Goal: Information Seeking & Learning: Understand process/instructions

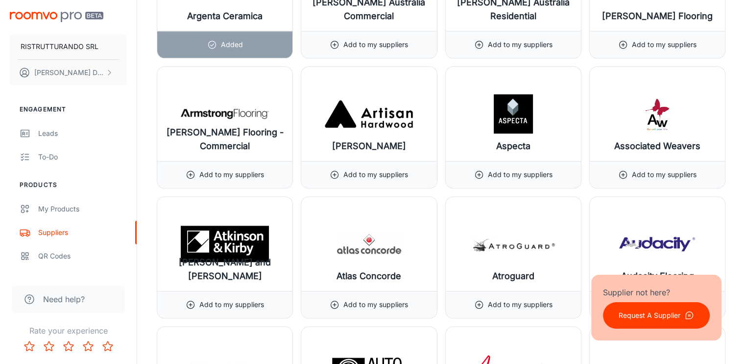
scroll to position [1274, 0]
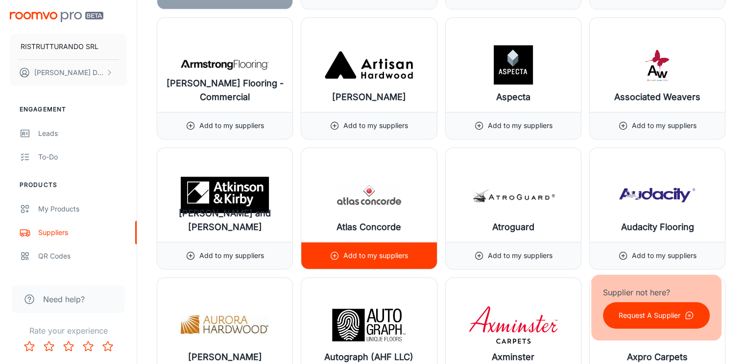
click at [361, 250] on p "Add to my suppliers" at bounding box center [375, 255] width 65 height 11
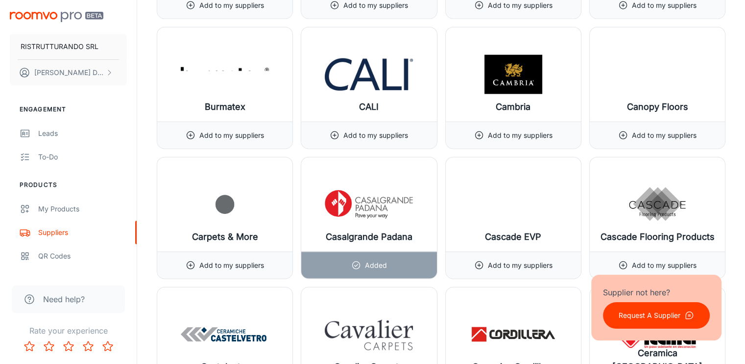
scroll to position [2352, 0]
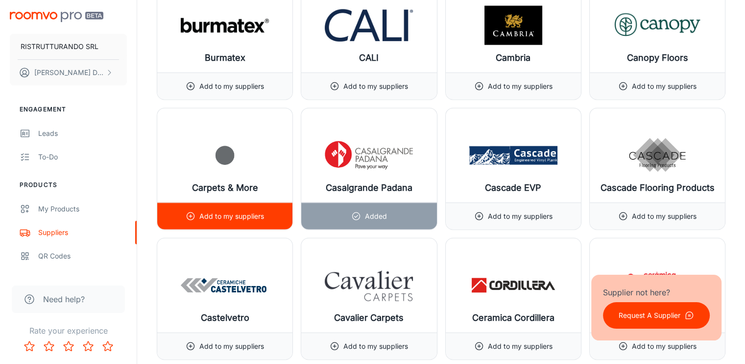
click at [210, 203] on div "Add to my suppliers" at bounding box center [225, 216] width 78 height 26
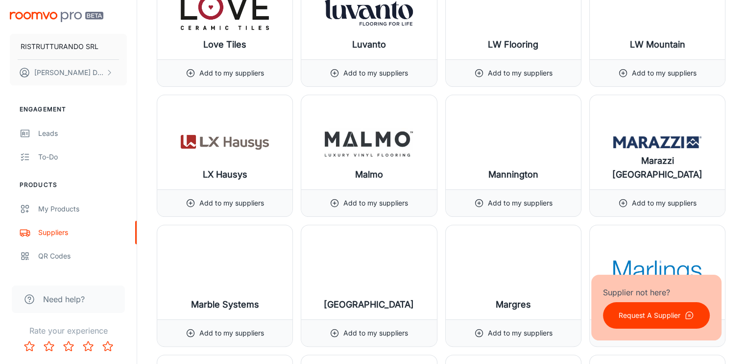
scroll to position [7740, 0]
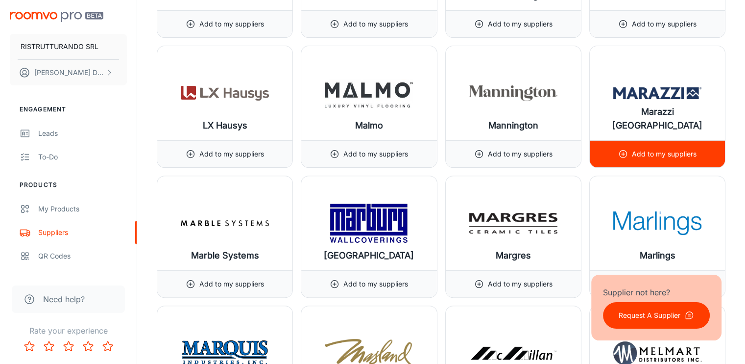
click at [655, 148] on p "Add to my suppliers" at bounding box center [664, 153] width 65 height 11
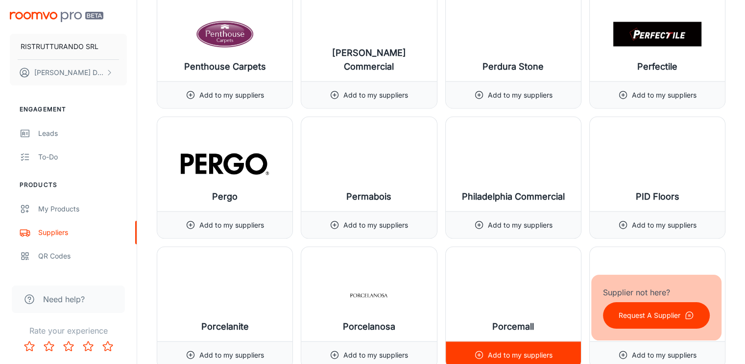
scroll to position [9406, 0]
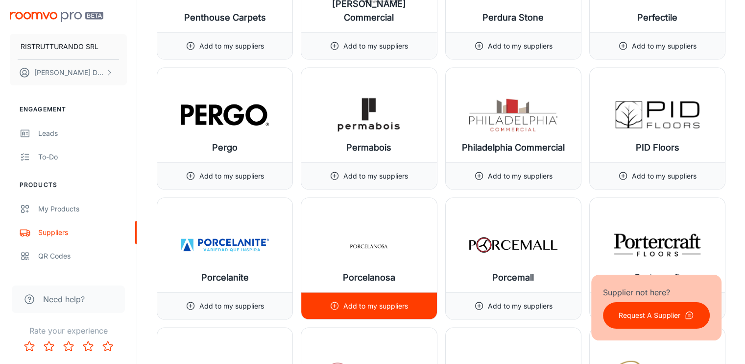
click at [357, 300] on p "Add to my suppliers" at bounding box center [375, 305] width 65 height 11
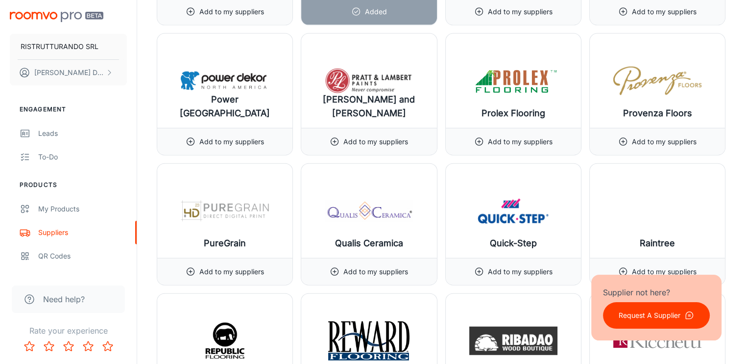
scroll to position [9749, 0]
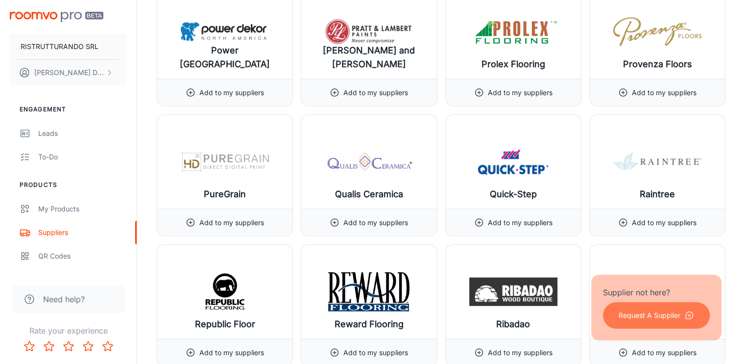
click at [664, 315] on p "Request A Supplier" at bounding box center [650, 315] width 62 height 11
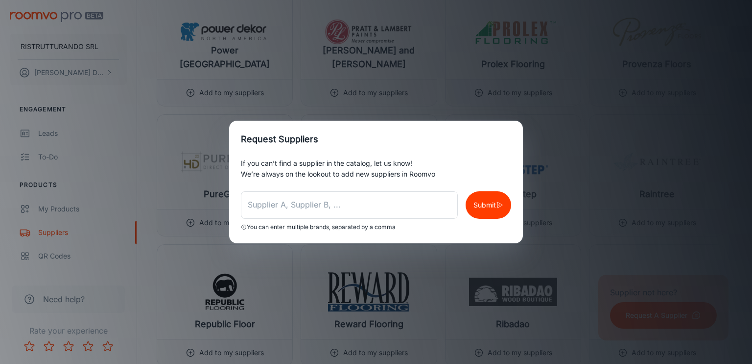
click at [588, 215] on div "Request Suppliers If you can’t find a supplier in the catalog, let us know! We’…" at bounding box center [376, 182] width 752 height 364
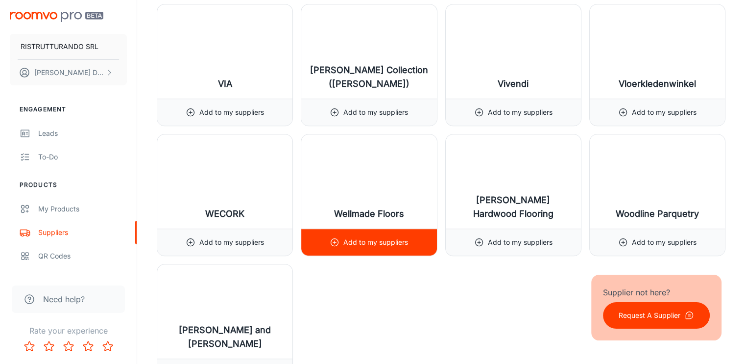
scroll to position [11856, 0]
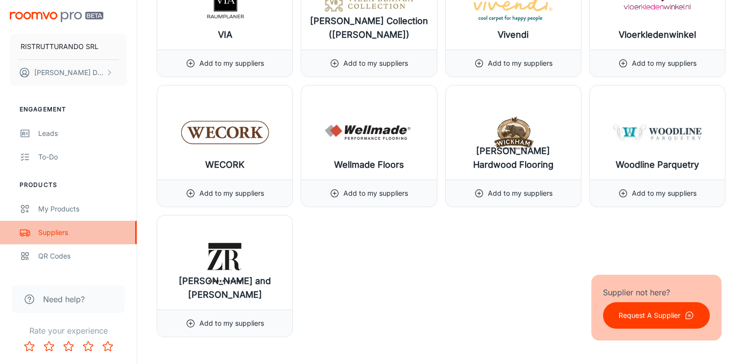
click at [59, 231] on div "Suppliers" at bounding box center [82, 232] width 89 height 11
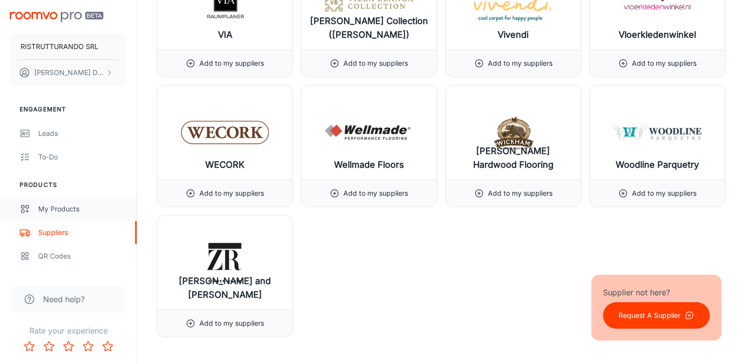
click at [54, 210] on div "My Products" at bounding box center [82, 208] width 89 height 11
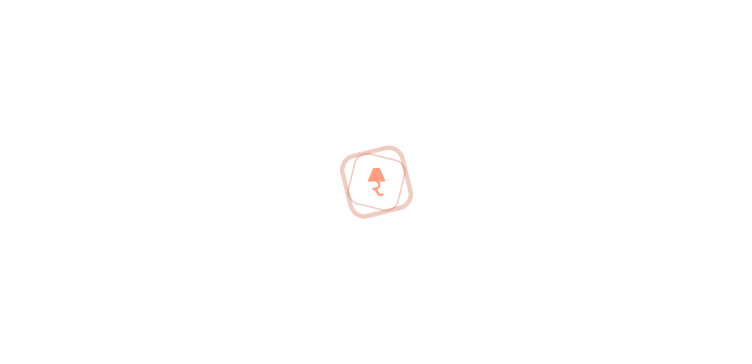
scroll to position [0, 0]
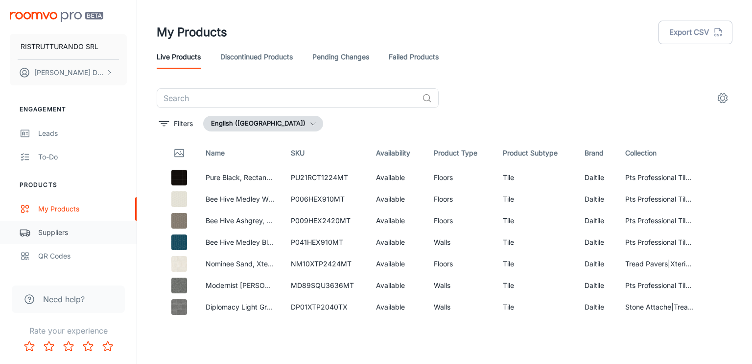
click at [63, 229] on div "Suppliers" at bounding box center [82, 232] width 89 height 11
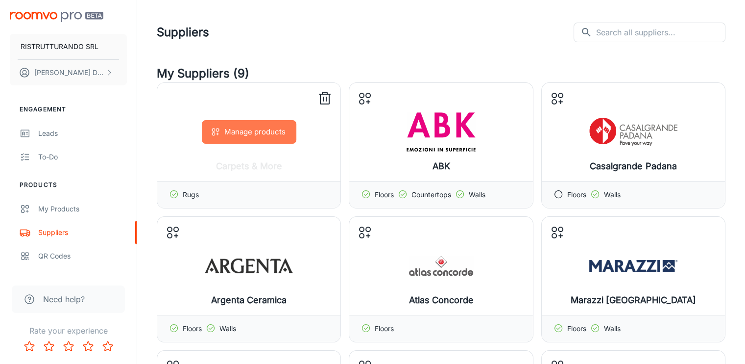
click at [239, 134] on button "Manage products" at bounding box center [249, 132] width 95 height 24
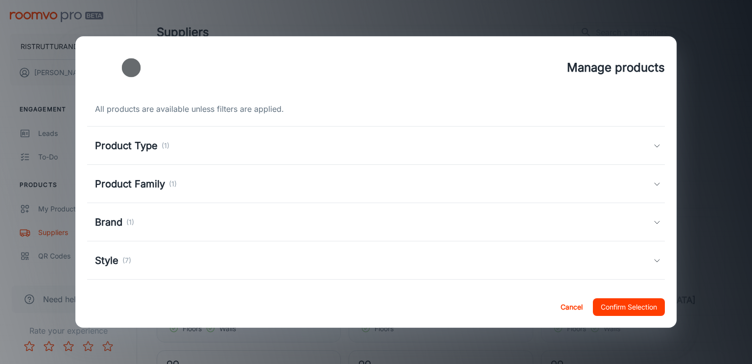
click at [122, 258] on p "(7)" at bounding box center [126, 260] width 9 height 11
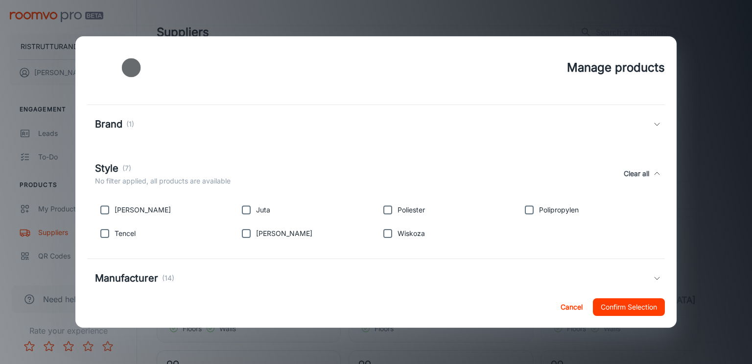
scroll to position [121, 0]
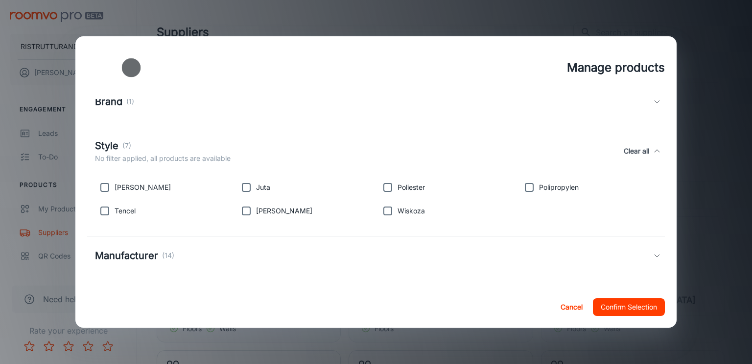
click at [135, 251] on h5 "Manufacturer" at bounding box center [126, 255] width 63 height 15
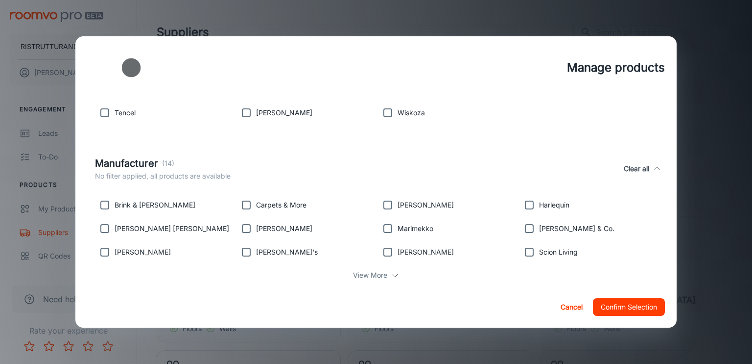
scroll to position [236, 0]
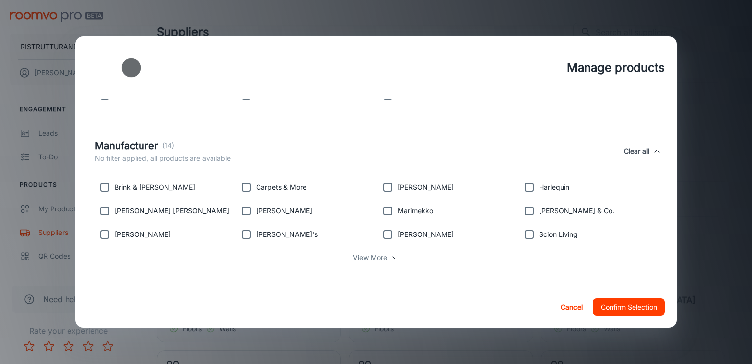
click at [367, 256] on p "View More" at bounding box center [370, 257] width 34 height 11
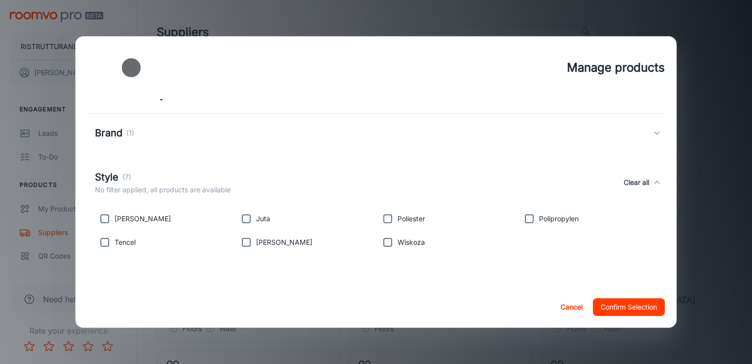
scroll to position [40, 0]
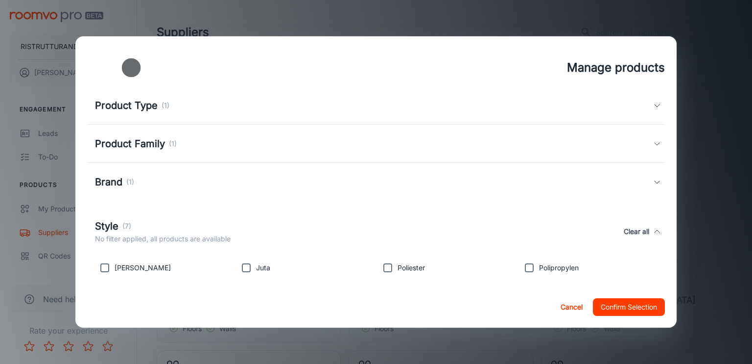
click at [121, 181] on h5 "Brand" at bounding box center [108, 181] width 27 height 15
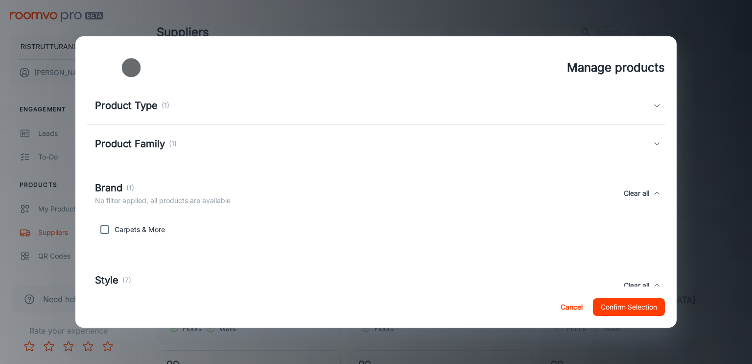
click at [121, 181] on h5 "Brand" at bounding box center [108, 187] width 27 height 15
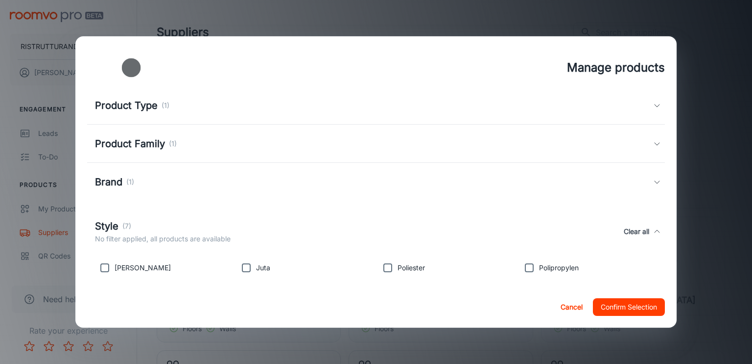
click at [137, 105] on h5 "Product Type" at bounding box center [126, 105] width 63 height 15
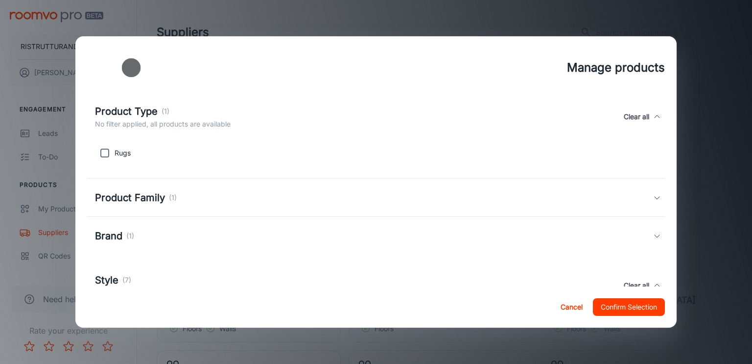
click at [137, 105] on h5 "Product Type" at bounding box center [126, 111] width 63 height 15
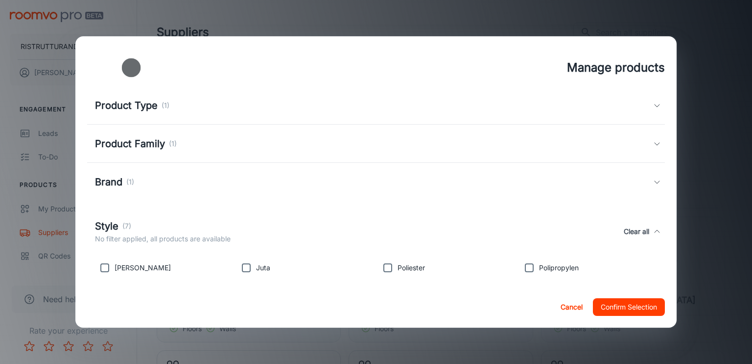
click at [135, 145] on h5 "Product Family" at bounding box center [130, 143] width 70 height 15
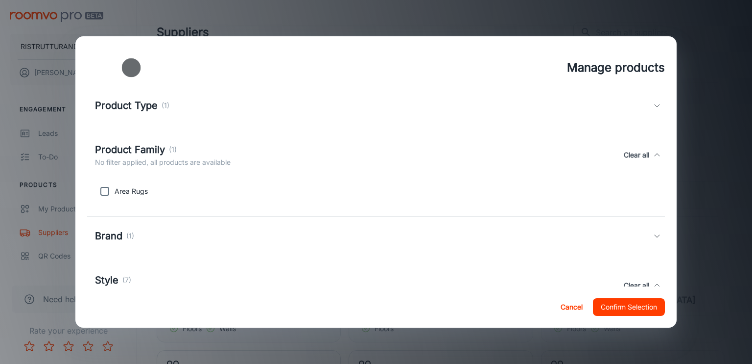
click at [135, 145] on h5 "Product Family" at bounding box center [130, 149] width 70 height 15
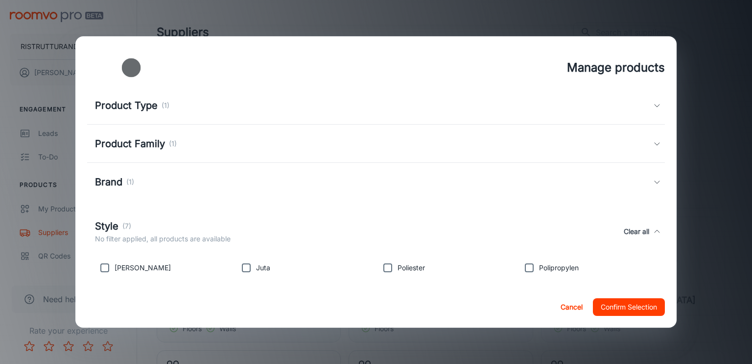
click at [571, 307] on button "Cancel" at bounding box center [571, 307] width 31 height 18
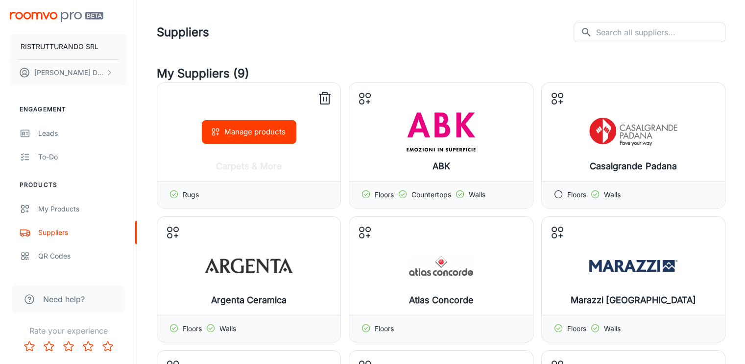
click at [322, 97] on icon at bounding box center [325, 99] width 16 height 16
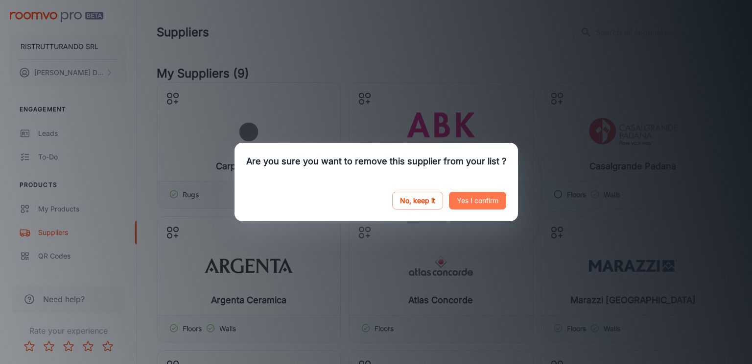
click at [476, 202] on button "Yes I confirm" at bounding box center [477, 201] width 57 height 18
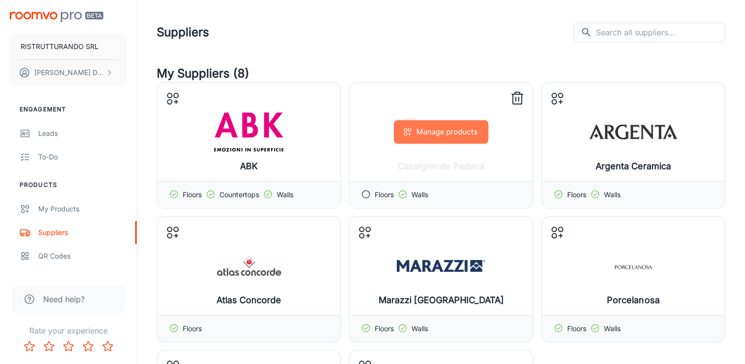
click at [433, 133] on button "Manage products" at bounding box center [441, 132] width 95 height 24
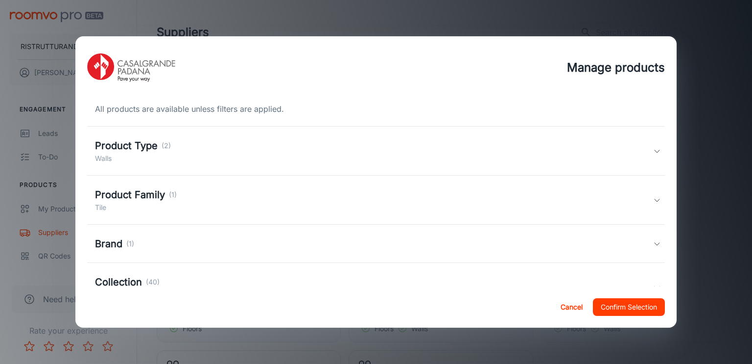
click at [132, 146] on h5 "Product Type" at bounding box center [126, 145] width 63 height 15
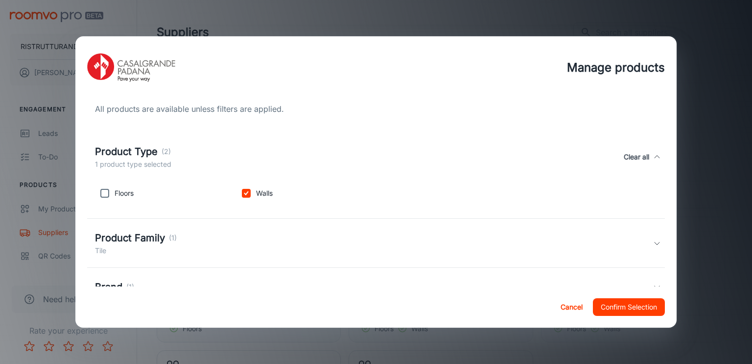
click at [125, 195] on p "Floors" at bounding box center [124, 193] width 19 height 11
click at [104, 194] on input "checkbox" at bounding box center [105, 193] width 20 height 20
checkbox input "true"
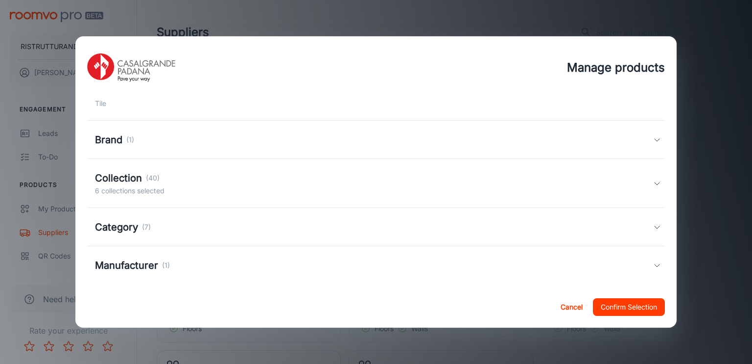
scroll to position [157, 0]
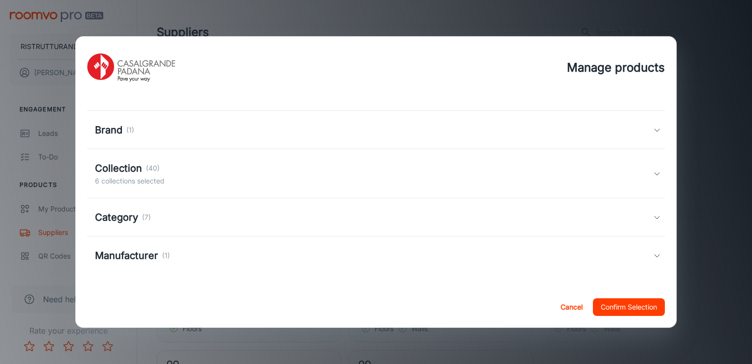
click at [137, 255] on h5 "Manufacturer" at bounding box center [126, 255] width 63 height 15
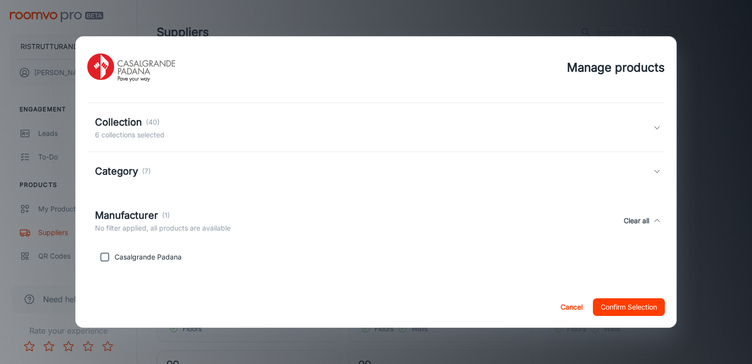
click at [106, 258] on input "checkbox" at bounding box center [105, 257] width 20 height 20
checkbox input "true"
click at [117, 172] on h5 "Category" at bounding box center [116, 171] width 43 height 15
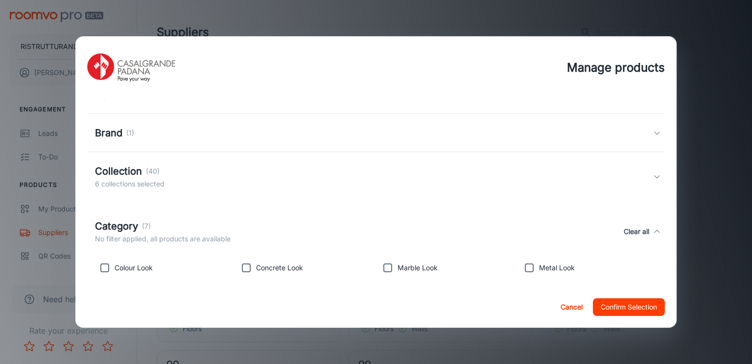
scroll to position [105, 0]
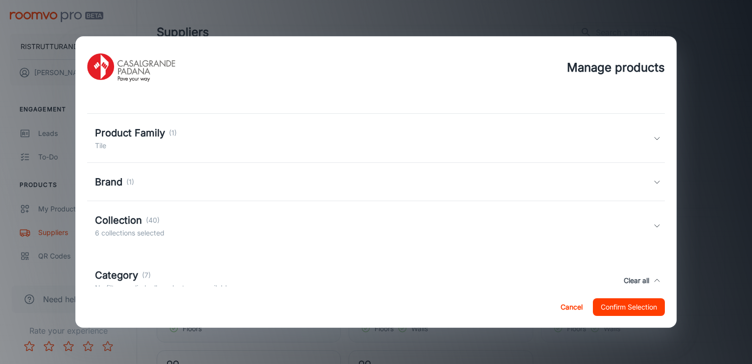
click at [123, 219] on h5 "Collection" at bounding box center [118, 220] width 47 height 15
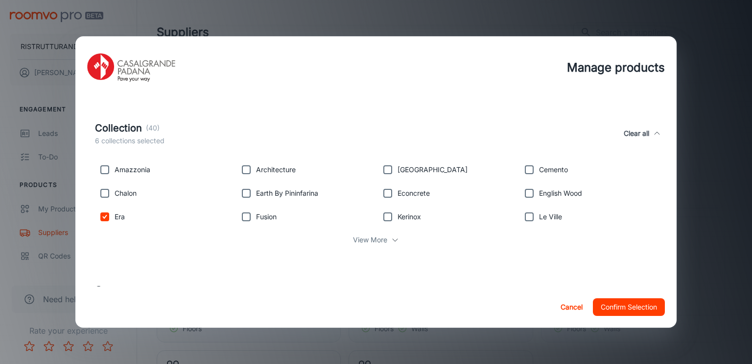
scroll to position [252, 0]
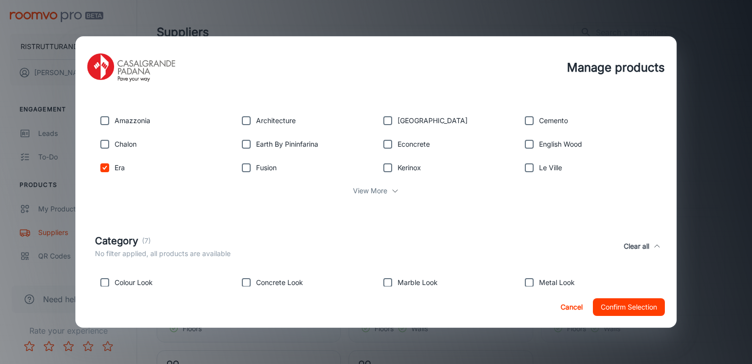
click at [372, 190] on p "View More" at bounding box center [370, 190] width 34 height 11
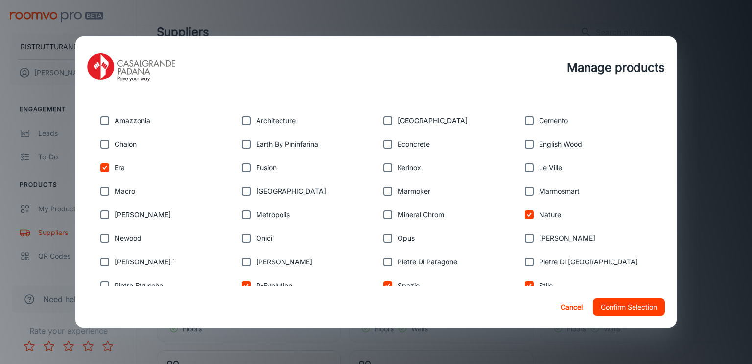
click at [624, 308] on button "Confirm Selection" at bounding box center [629, 307] width 72 height 18
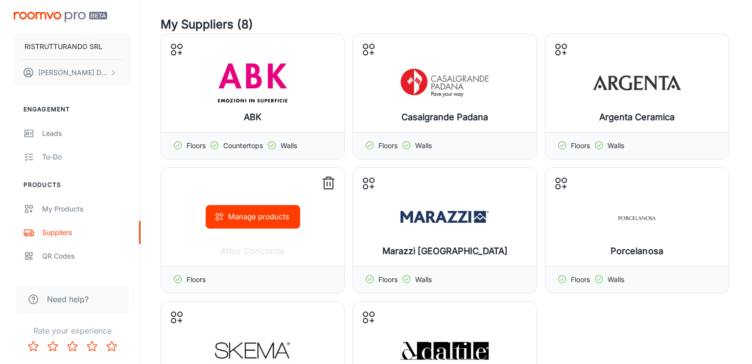
scroll to position [98, 0]
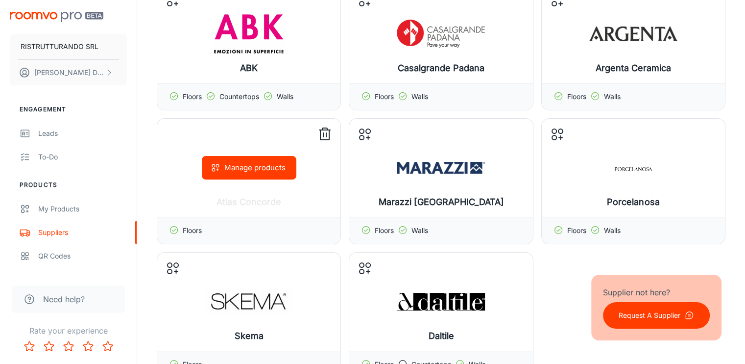
click at [243, 169] on button "Manage products" at bounding box center [249, 168] width 95 height 24
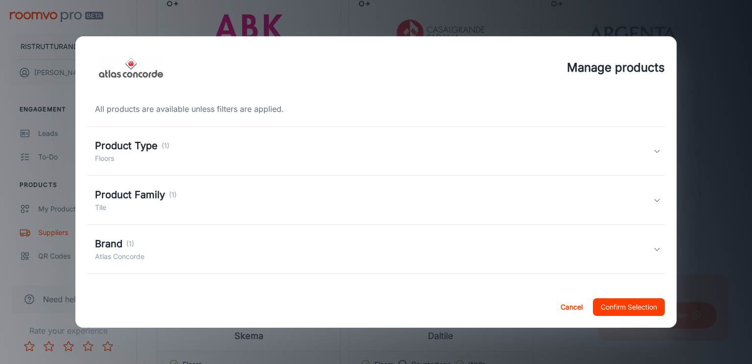
click at [156, 148] on h5 "Product Type" at bounding box center [126, 145] width 63 height 15
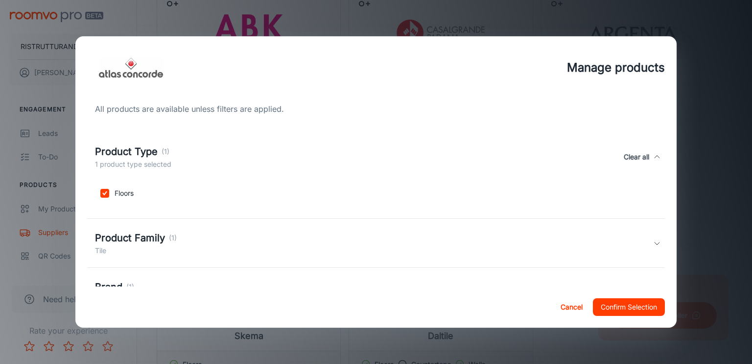
scroll to position [91, 0]
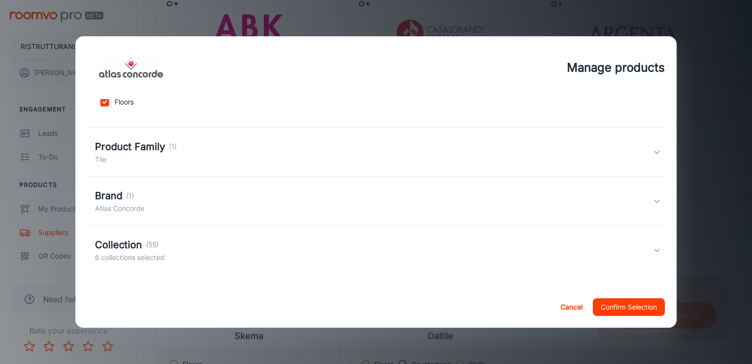
click at [148, 149] on h5 "Product Family" at bounding box center [130, 146] width 70 height 15
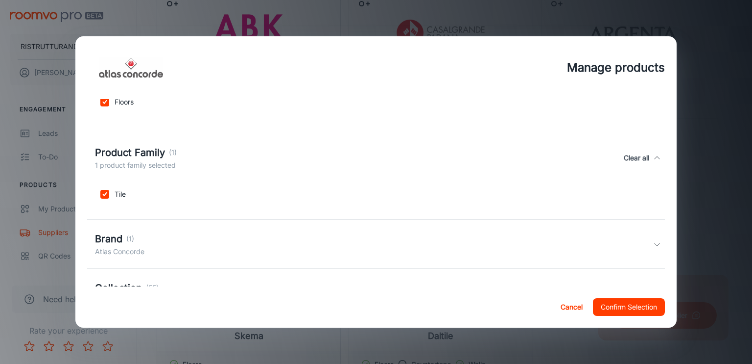
scroll to position [134, 0]
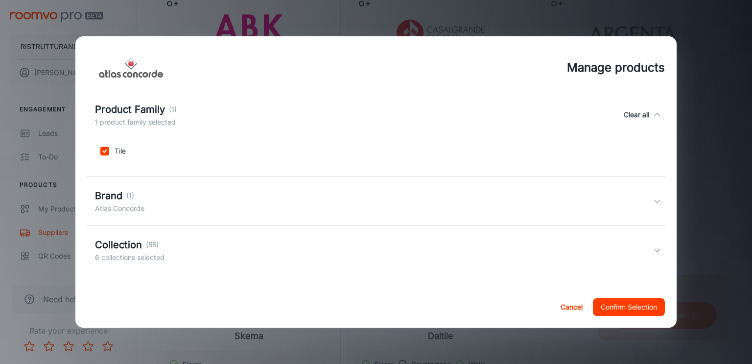
click at [150, 245] on p "(55)" at bounding box center [152, 244] width 13 height 11
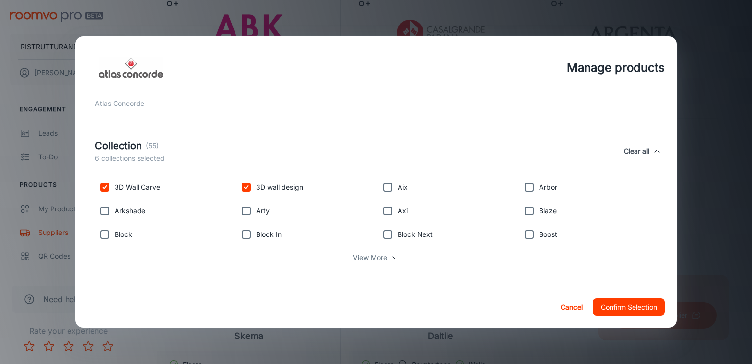
click at [388, 252] on div "View More" at bounding box center [376, 257] width 563 height 19
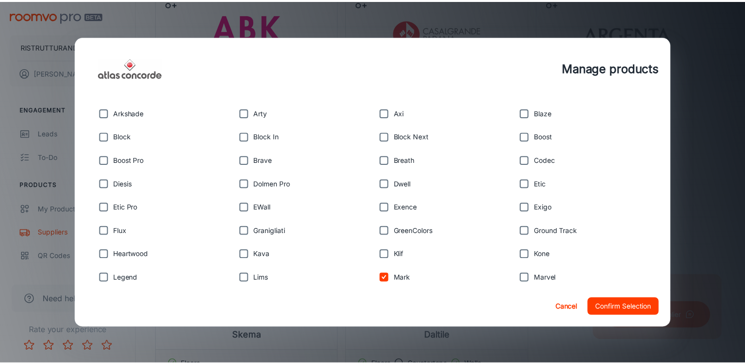
scroll to position [288, 0]
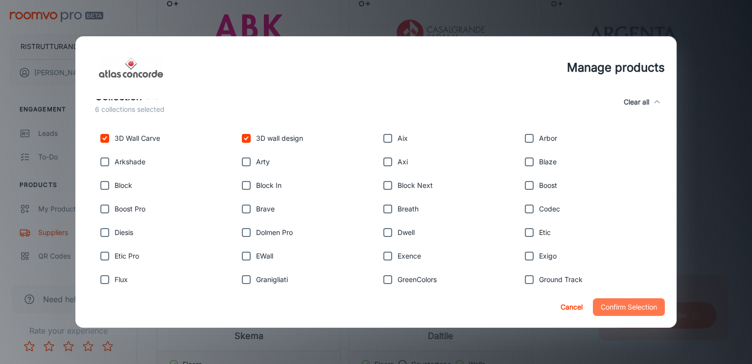
click at [647, 304] on button "Confirm Selection" at bounding box center [629, 307] width 72 height 18
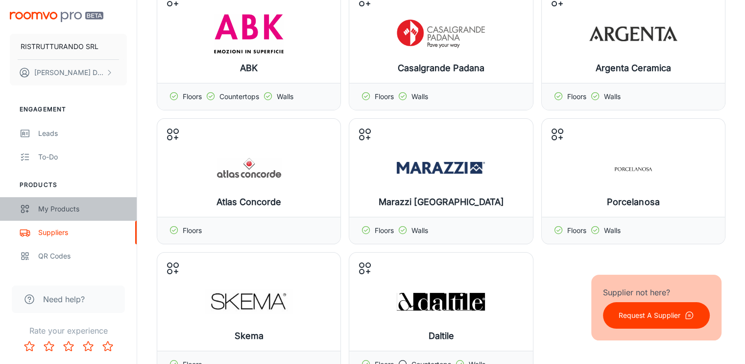
click at [51, 209] on div "My Products" at bounding box center [82, 208] width 89 height 11
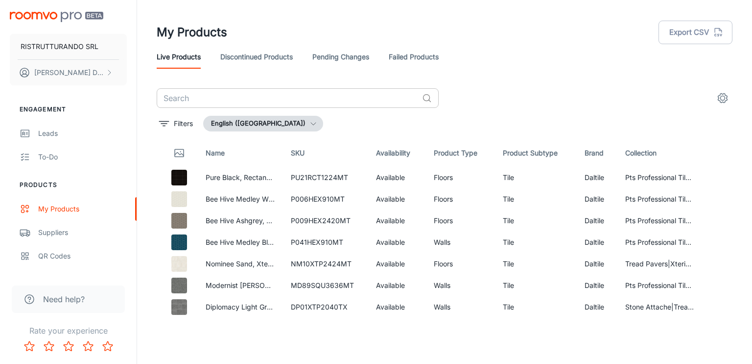
click at [192, 100] on input "text" at bounding box center [288, 98] width 262 height 20
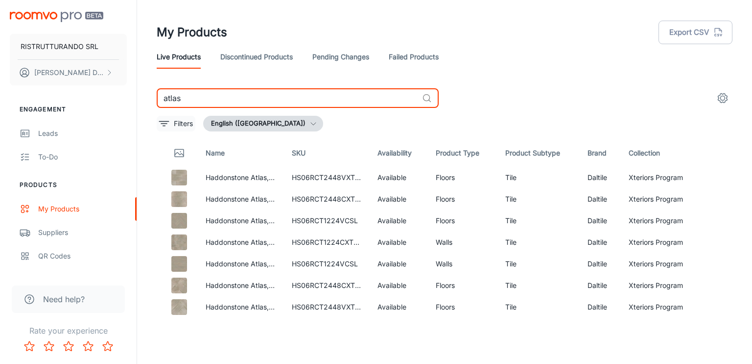
type input "atlas"
click at [188, 123] on p "Filters" at bounding box center [183, 123] width 19 height 11
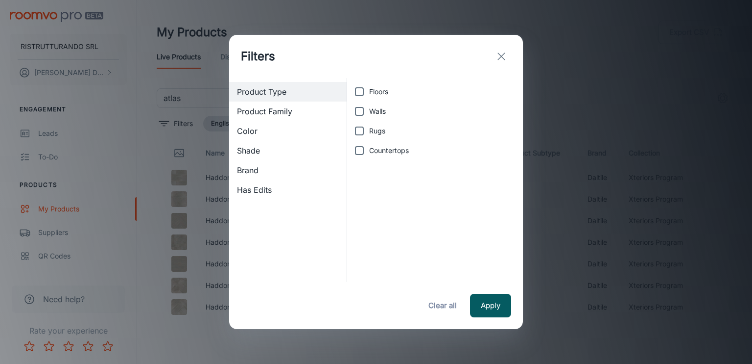
click at [257, 168] on span "Brand" at bounding box center [288, 170] width 102 height 12
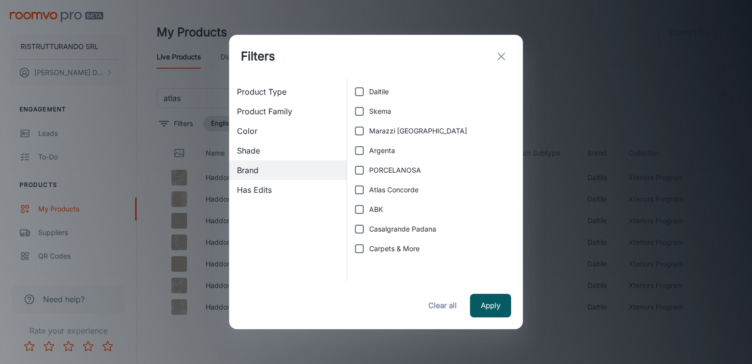
click at [355, 189] on input "Atlas Concorde" at bounding box center [360, 190] width 20 height 20
checkbox input "true"
click at [488, 302] on button "Apply" at bounding box center [490, 305] width 41 height 24
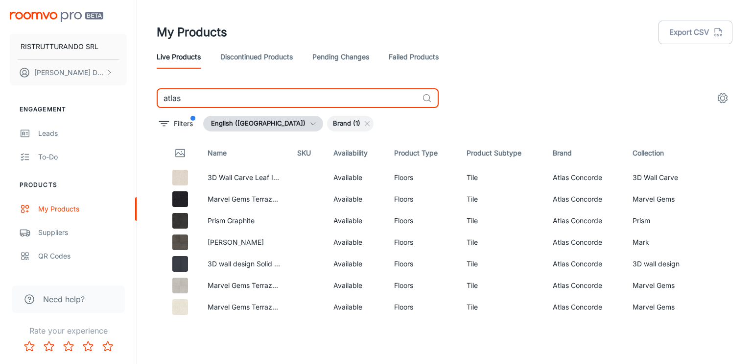
drag, startPoint x: 206, startPoint y: 99, endPoint x: 159, endPoint y: 101, distance: 47.1
click at [159, 101] on input "atlas" at bounding box center [288, 98] width 262 height 20
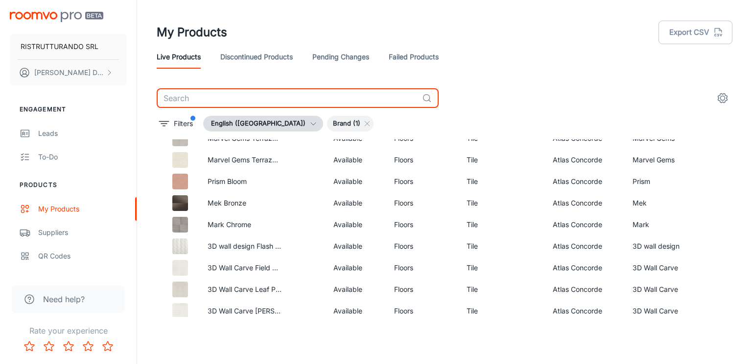
scroll to position [196, 0]
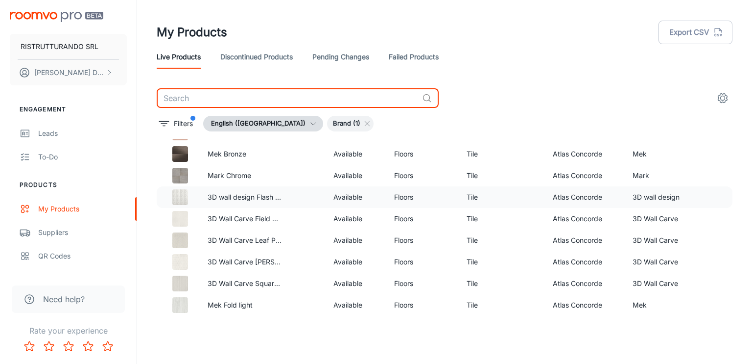
click at [175, 195] on img at bounding box center [180, 197] width 16 height 16
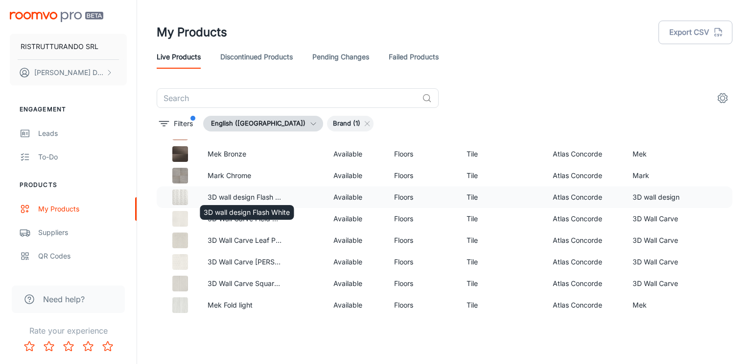
click at [203, 197] on td "3D wall design Flash White" at bounding box center [245, 197] width 90 height 22
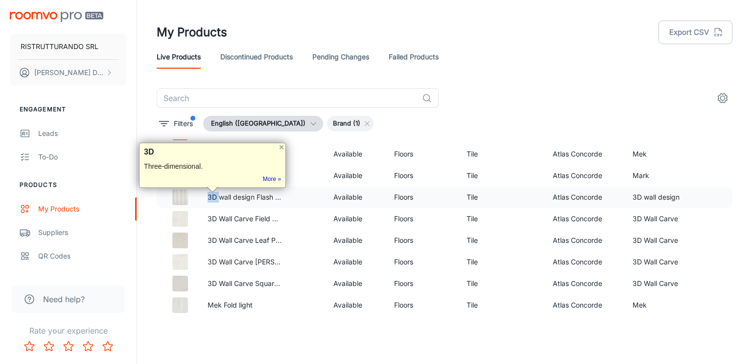
click at [174, 195] on img at bounding box center [180, 197] width 16 height 16
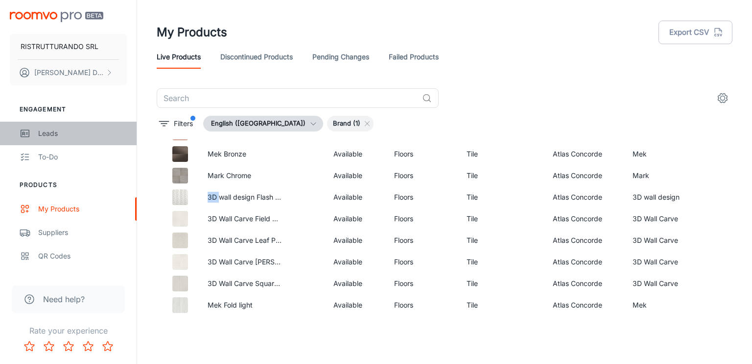
click at [51, 133] on div "Leads" at bounding box center [82, 133] width 89 height 11
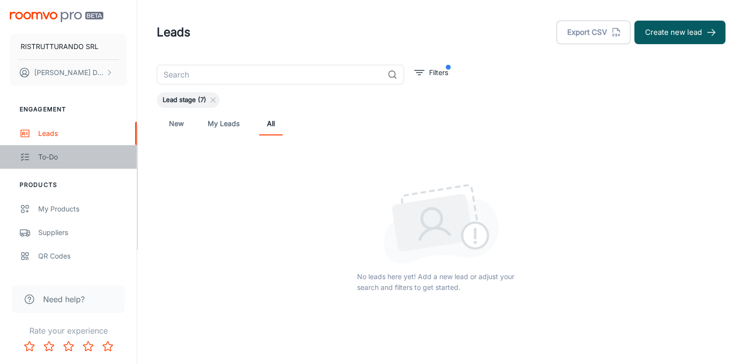
click at [49, 156] on div "To-do" at bounding box center [82, 156] width 89 height 11
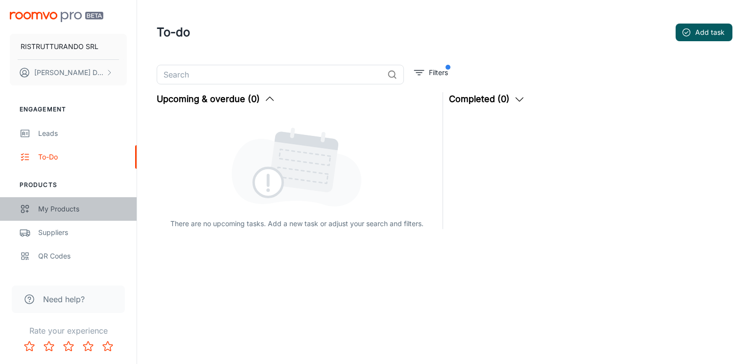
click at [51, 211] on div "My Products" at bounding box center [82, 208] width 89 height 11
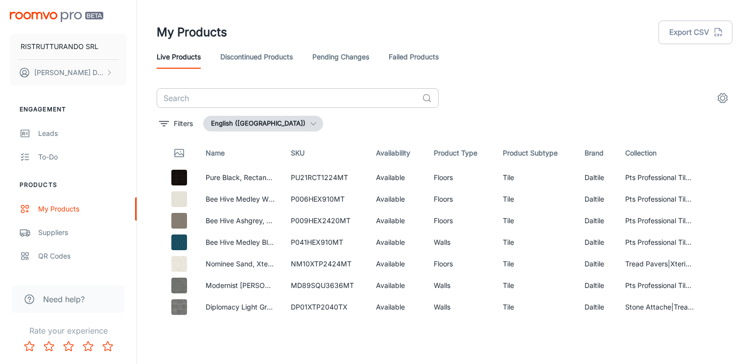
click at [177, 98] on input "text" at bounding box center [288, 98] width 262 height 20
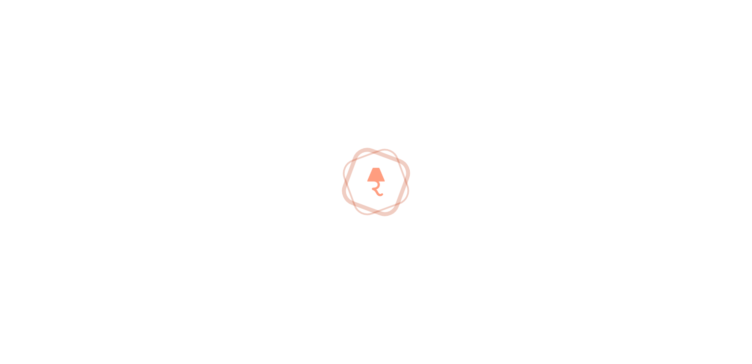
type input "3d"
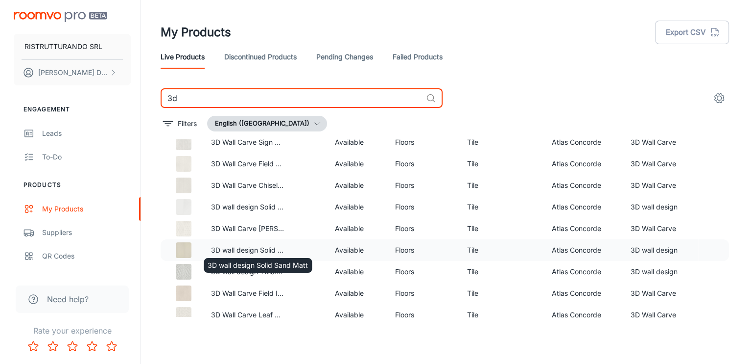
scroll to position [49, 0]
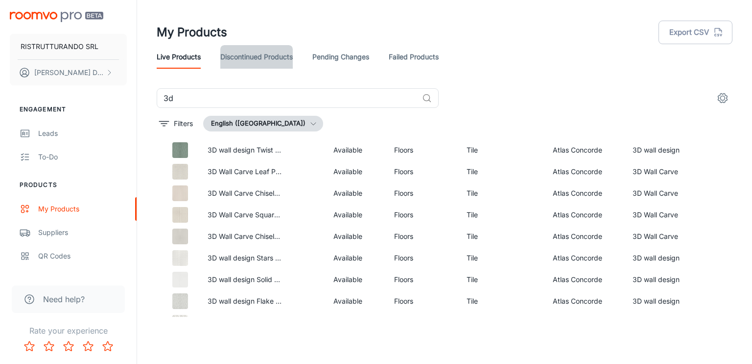
click at [270, 58] on link "Discontinued Products" at bounding box center [256, 57] width 73 height 24
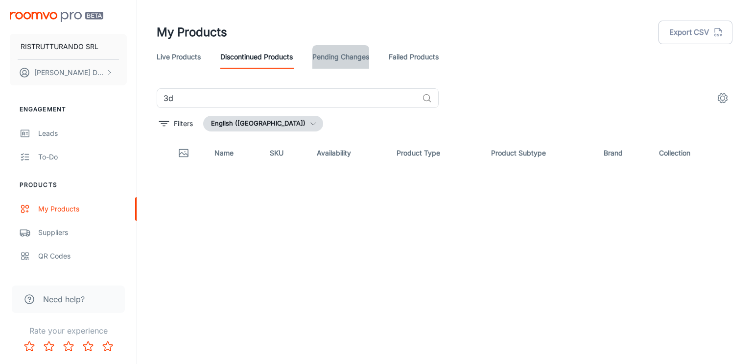
click at [333, 60] on link "Pending Changes" at bounding box center [341, 57] width 57 height 24
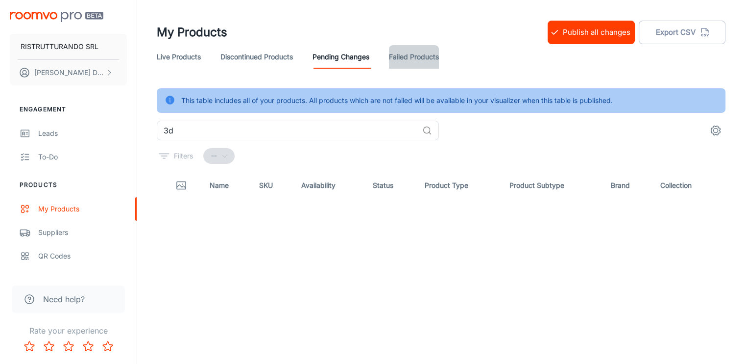
click at [423, 56] on link "Failed Products" at bounding box center [414, 57] width 50 height 24
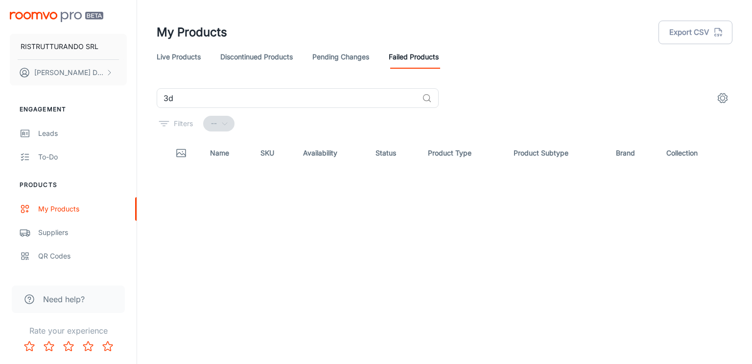
click at [171, 56] on link "Live Products" at bounding box center [179, 57] width 44 height 24
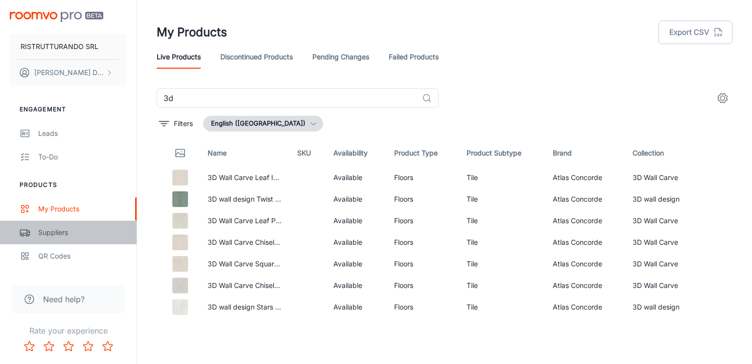
click at [56, 233] on div "Suppliers" at bounding box center [82, 232] width 89 height 11
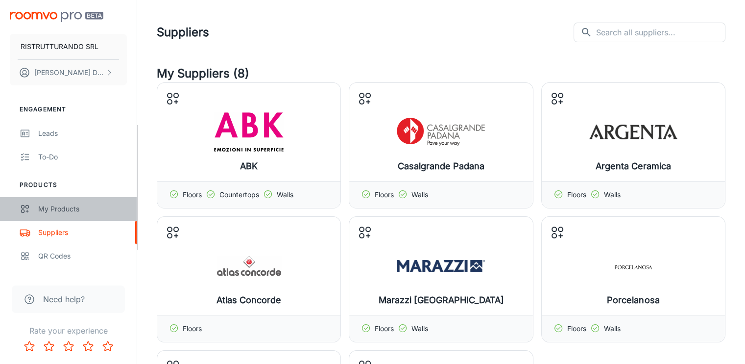
click at [56, 210] on div "My Products" at bounding box center [82, 208] width 89 height 11
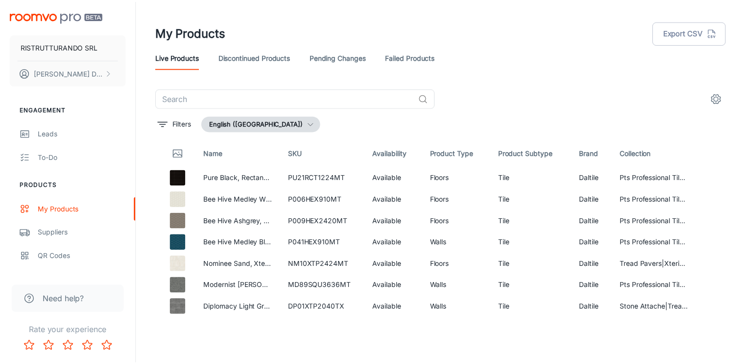
scroll to position [196, 0]
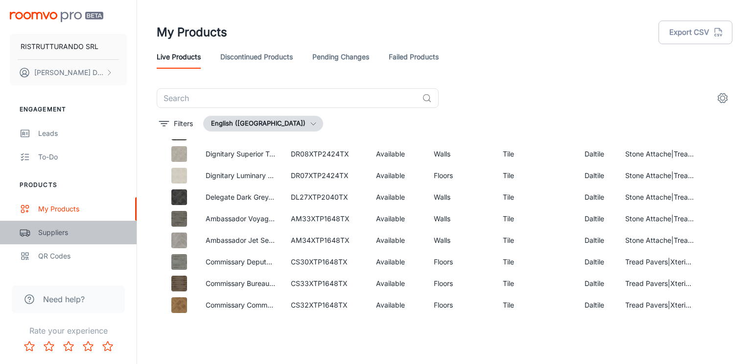
click at [47, 225] on link "Suppliers" at bounding box center [68, 232] width 137 height 24
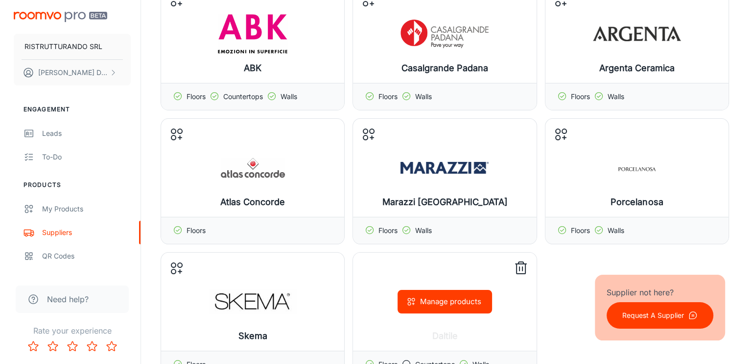
scroll to position [147, 0]
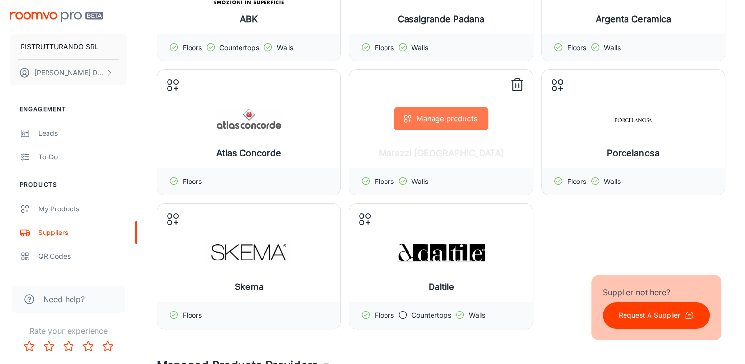
click at [442, 112] on button "Manage products" at bounding box center [441, 119] width 95 height 24
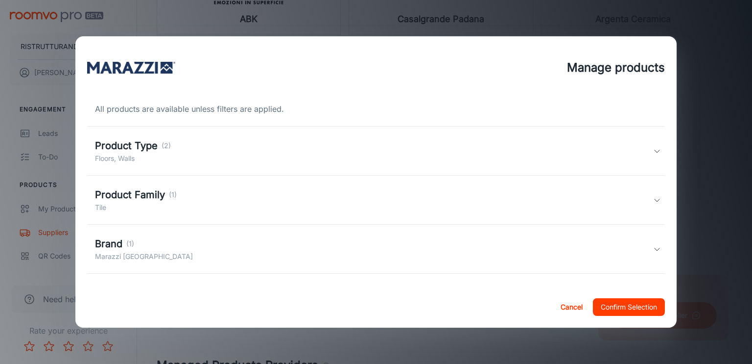
click at [156, 151] on h5 "Product Type" at bounding box center [126, 145] width 63 height 15
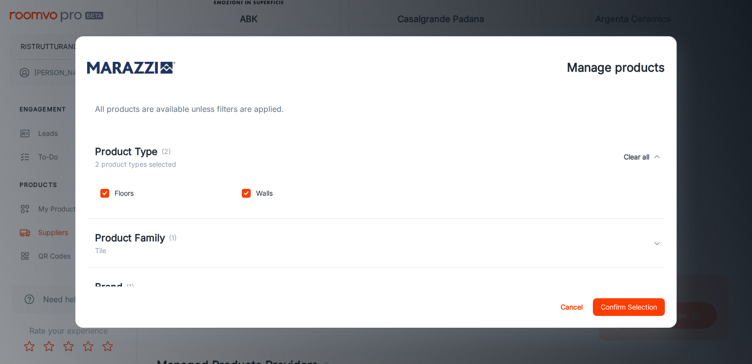
scroll to position [98, 0]
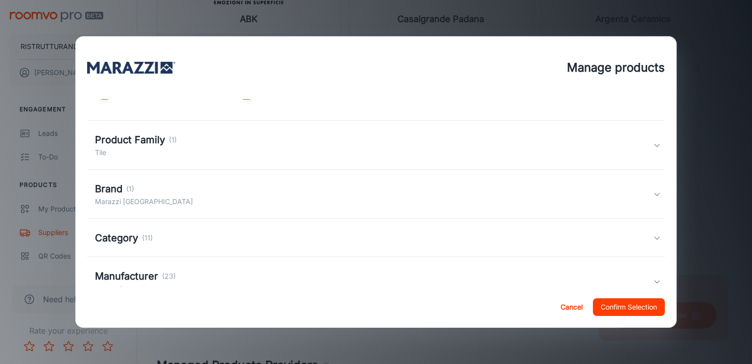
click at [141, 141] on h5 "Product Family" at bounding box center [130, 139] width 70 height 15
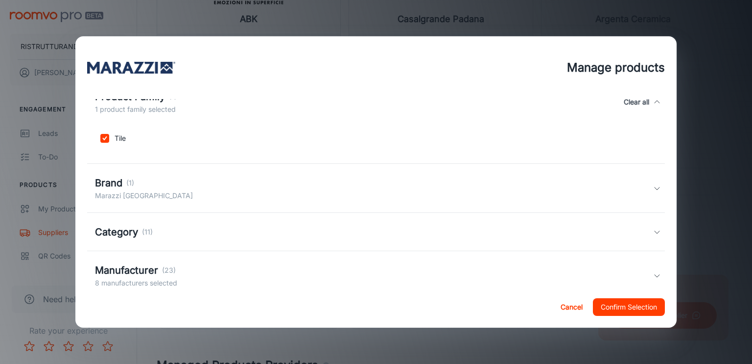
scroll to position [196, 0]
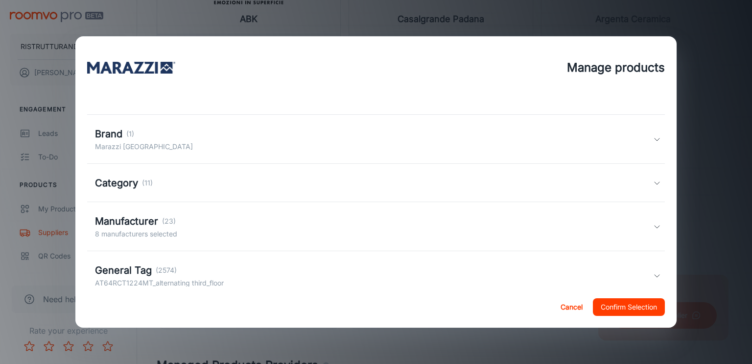
click at [128, 140] on div "Brand (1)" at bounding box center [144, 133] width 98 height 15
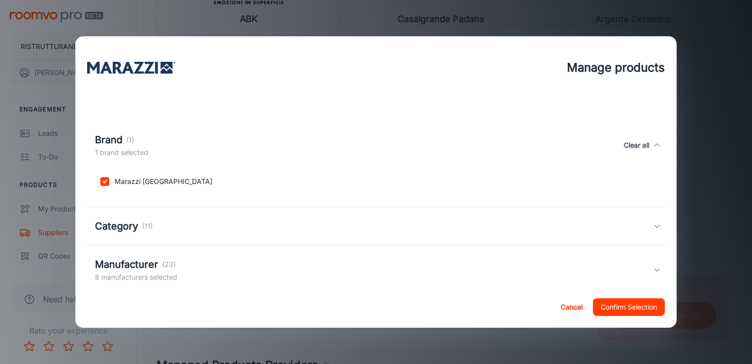
scroll to position [265, 0]
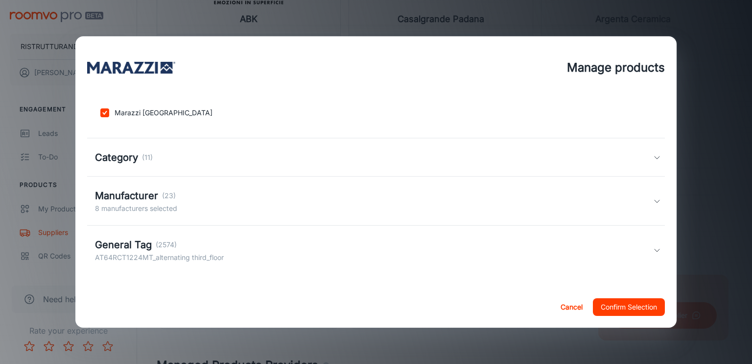
click at [145, 162] on p "(11)" at bounding box center [147, 157] width 11 height 11
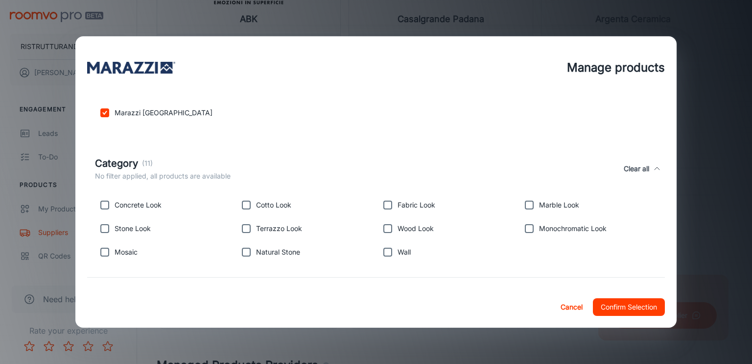
click at [142, 207] on p "Concrete Look" at bounding box center [138, 204] width 47 height 11
click at [103, 206] on input "checkbox" at bounding box center [105, 205] width 20 height 20
checkbox input "true"
click at [104, 231] on input "checkbox" at bounding box center [105, 228] width 20 height 20
checkbox input "true"
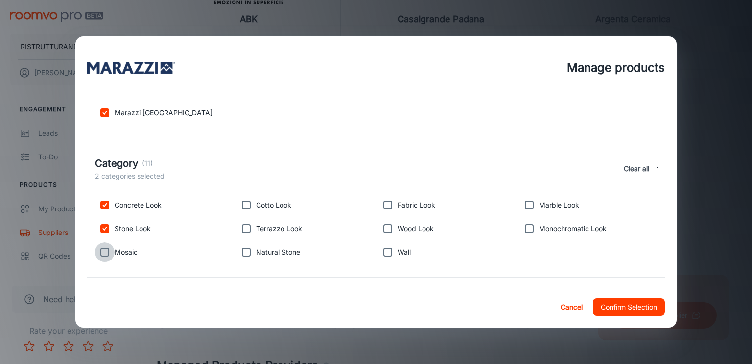
click at [101, 252] on input "checkbox" at bounding box center [105, 252] width 20 height 20
checkbox input "true"
click at [239, 252] on input "checkbox" at bounding box center [247, 252] width 20 height 20
checkbox input "true"
click at [243, 232] on input "checkbox" at bounding box center [247, 228] width 20 height 20
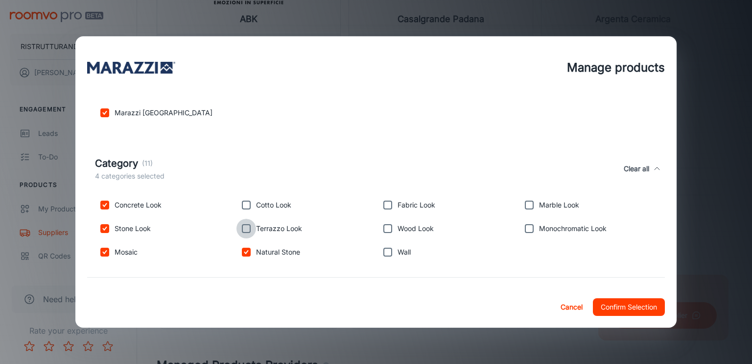
checkbox input "true"
click at [247, 206] on input "checkbox" at bounding box center [247, 205] width 20 height 20
checkbox input "true"
click at [382, 203] on input "checkbox" at bounding box center [388, 205] width 20 height 20
checkbox input "true"
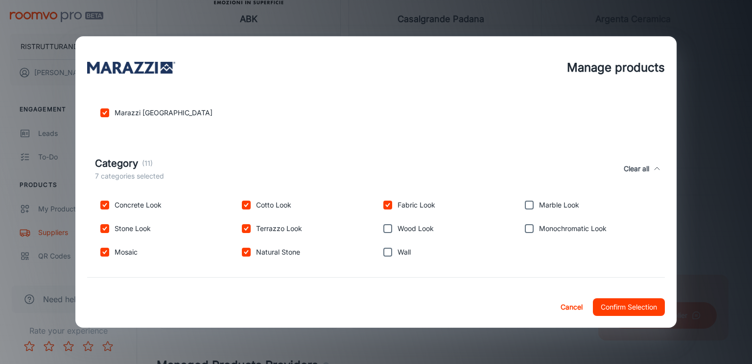
click at [384, 230] on input "checkbox" at bounding box center [388, 228] width 20 height 20
checkbox input "true"
click at [385, 253] on input "checkbox" at bounding box center [388, 252] width 20 height 20
checkbox input "true"
click at [523, 228] on input "checkbox" at bounding box center [530, 228] width 20 height 20
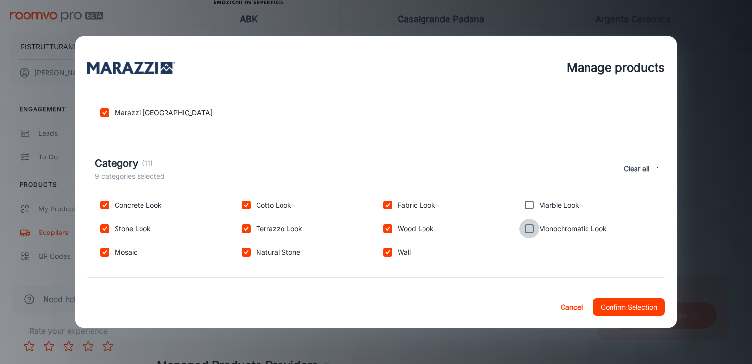
checkbox input "true"
click at [524, 206] on input "checkbox" at bounding box center [530, 205] width 20 height 20
checkbox input "true"
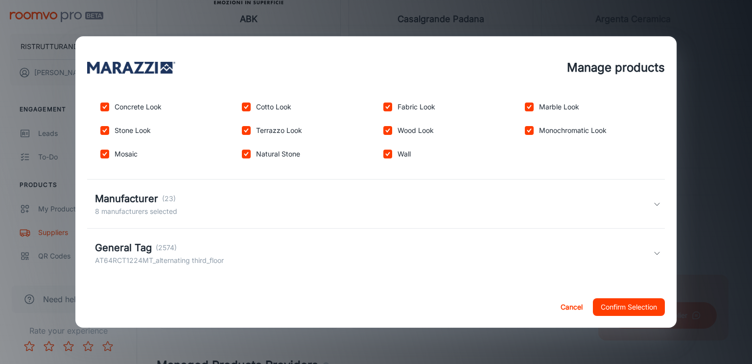
scroll to position [365, 0]
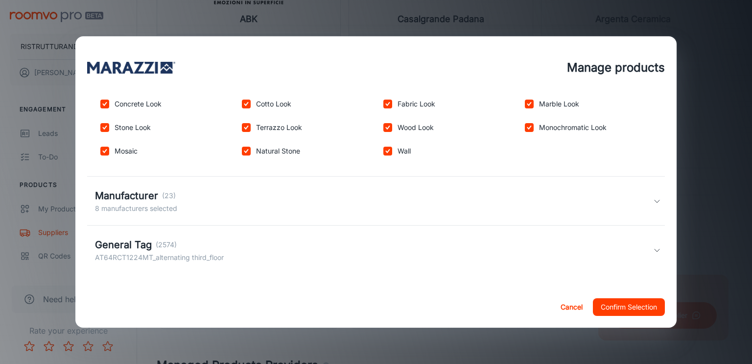
click at [148, 201] on h5 "Manufacturer" at bounding box center [126, 195] width 63 height 15
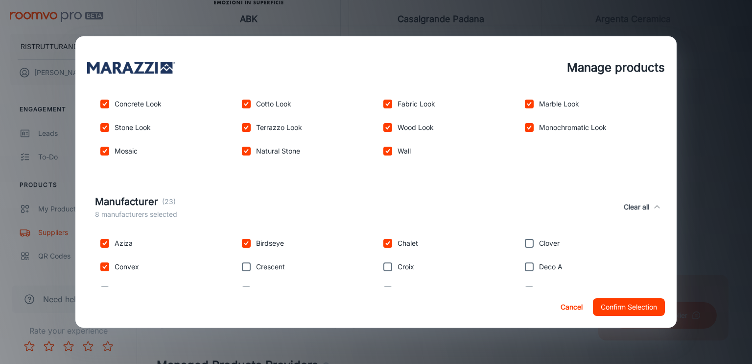
click at [522, 242] on input "checkbox" at bounding box center [530, 243] width 20 height 20
checkbox input "true"
drag, startPoint x: 527, startPoint y: 267, endPoint x: 437, endPoint y: 266, distance: 89.2
click at [526, 267] on input "checkbox" at bounding box center [530, 267] width 20 height 20
checkbox input "true"
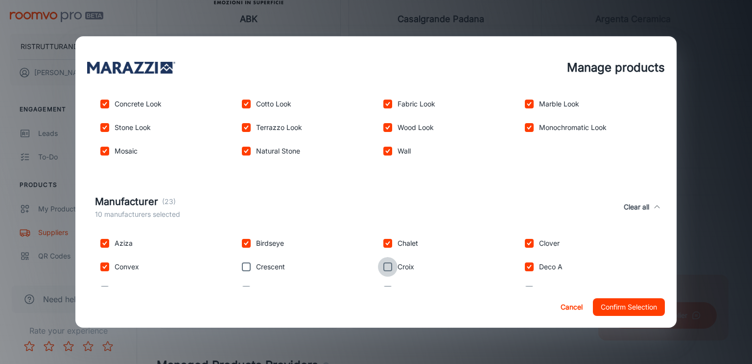
drag, startPoint x: 385, startPoint y: 267, endPoint x: 316, endPoint y: 275, distance: 68.6
click at [380, 268] on input "checkbox" at bounding box center [388, 267] width 20 height 20
checkbox input "true"
click at [244, 266] on input "checkbox" at bounding box center [247, 267] width 20 height 20
checkbox input "true"
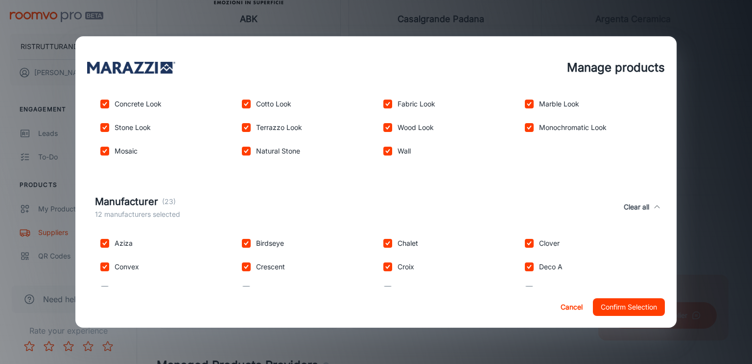
scroll to position [478, 0]
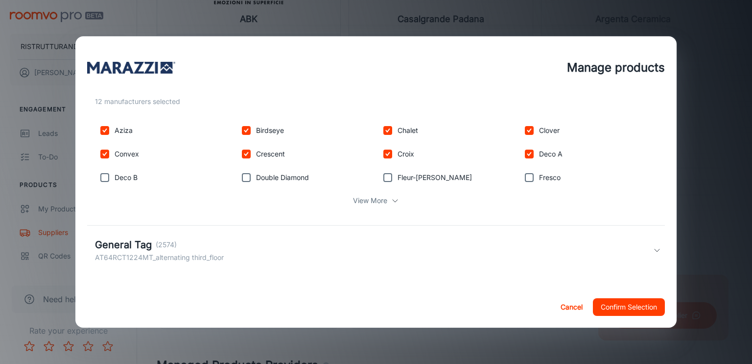
click at [364, 201] on p "View More" at bounding box center [370, 200] width 34 height 11
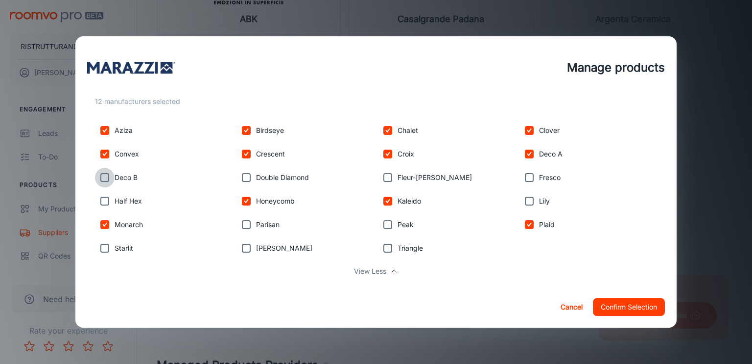
click at [107, 177] on input "checkbox" at bounding box center [105, 178] width 20 height 20
checkbox input "true"
click at [105, 200] on input "checkbox" at bounding box center [105, 201] width 20 height 20
checkbox input "true"
click at [107, 246] on input "checkbox" at bounding box center [105, 248] width 20 height 20
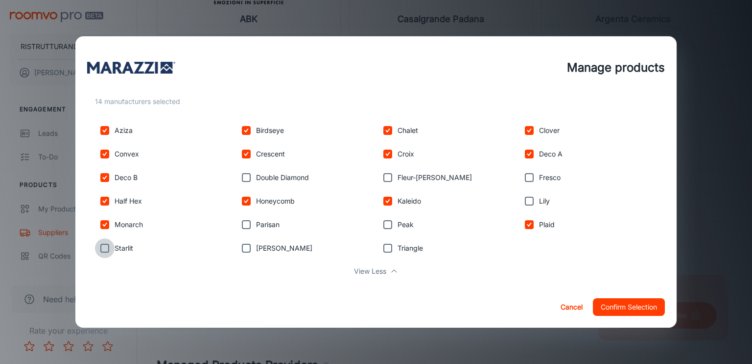
checkbox input "true"
drag, startPoint x: 243, startPoint y: 252, endPoint x: 244, endPoint y: 246, distance: 6.0
click at [243, 252] on input "checkbox" at bounding box center [247, 248] width 20 height 20
checkbox input "true"
click at [242, 226] on input "checkbox" at bounding box center [247, 225] width 20 height 20
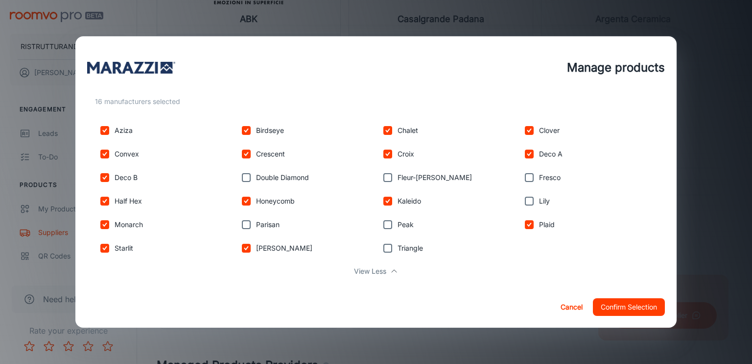
checkbox input "true"
click at [245, 177] on input "checkbox" at bounding box center [247, 178] width 20 height 20
checkbox input "true"
click at [384, 178] on input "checkbox" at bounding box center [388, 178] width 20 height 20
checkbox input "true"
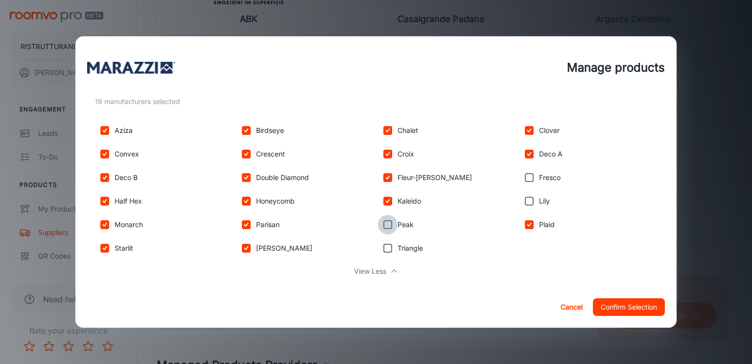
click at [388, 223] on input "checkbox" at bounding box center [388, 225] width 20 height 20
checkbox input "true"
click at [390, 251] on input "checkbox" at bounding box center [388, 248] width 20 height 20
checkbox input "true"
click at [523, 204] on input "checkbox" at bounding box center [530, 201] width 20 height 20
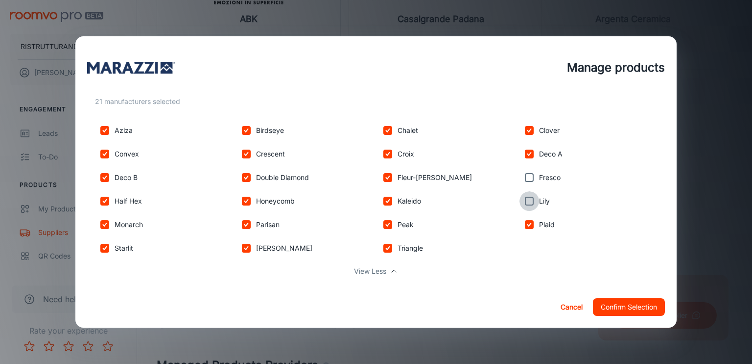
checkbox input "true"
click at [528, 182] on input "checkbox" at bounding box center [530, 178] width 20 height 20
checkbox input "true"
click at [626, 303] on button "Confirm Selection" at bounding box center [629, 307] width 72 height 18
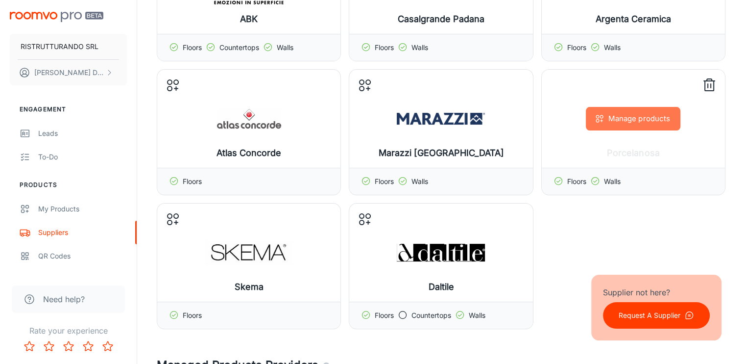
click at [624, 118] on button "Manage products" at bounding box center [633, 119] width 95 height 24
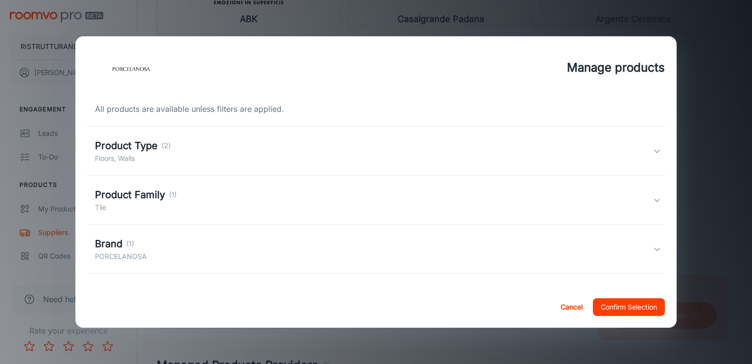
click at [142, 148] on h5 "Product Type" at bounding box center [126, 145] width 63 height 15
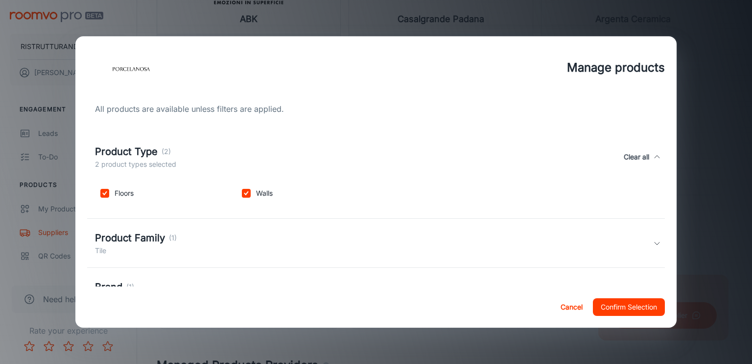
scroll to position [98, 0]
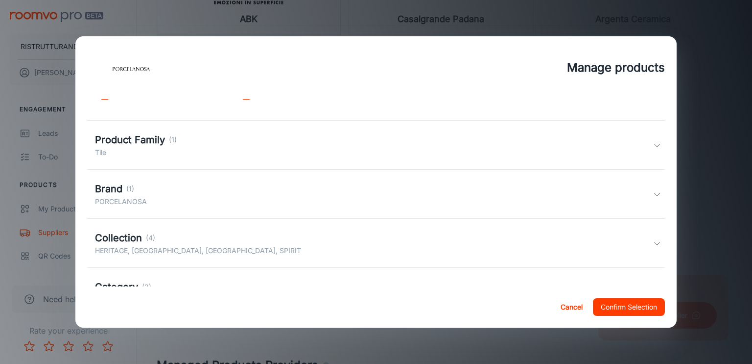
click at [139, 138] on h5 "Product Family" at bounding box center [130, 139] width 70 height 15
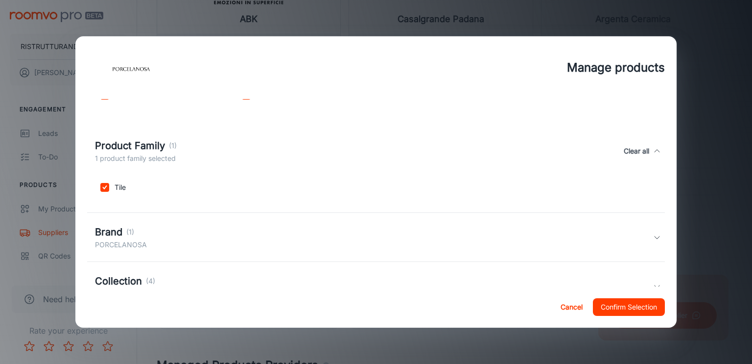
scroll to position [183, 0]
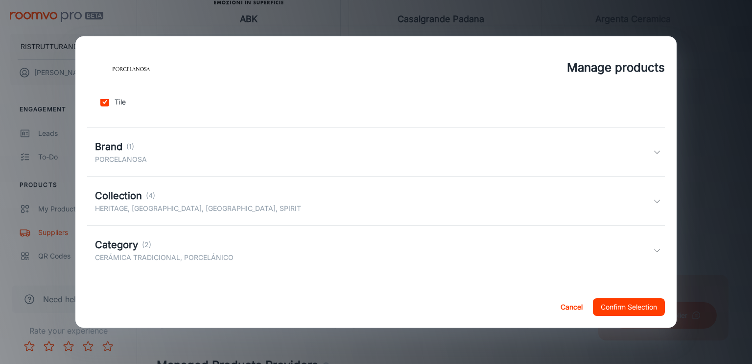
click at [133, 153] on div "Brand (1)" at bounding box center [121, 146] width 52 height 15
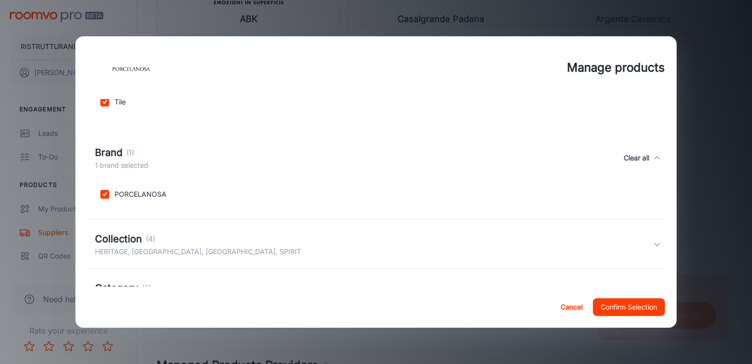
scroll to position [226, 0]
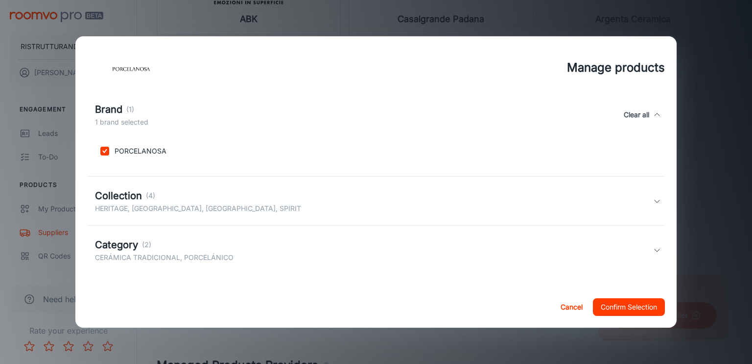
click at [151, 203] on p "HERITAGE, [GEOGRAPHIC_DATA], [GEOGRAPHIC_DATA], SPIRIT" at bounding box center [198, 208] width 206 height 11
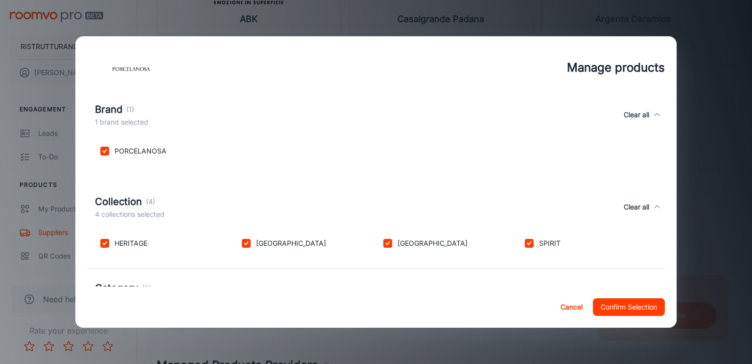
scroll to position [269, 0]
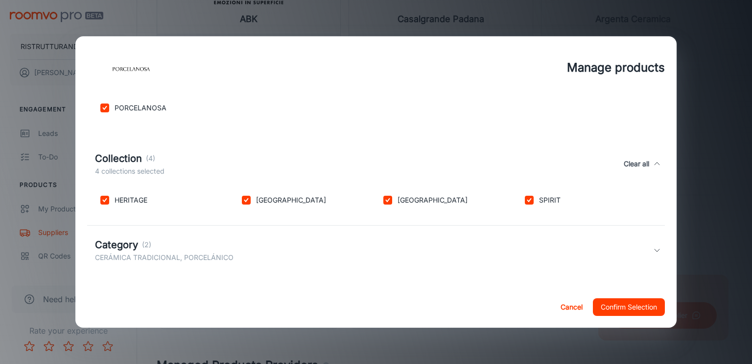
click at [138, 246] on div "Category (2)" at bounding box center [164, 244] width 139 height 15
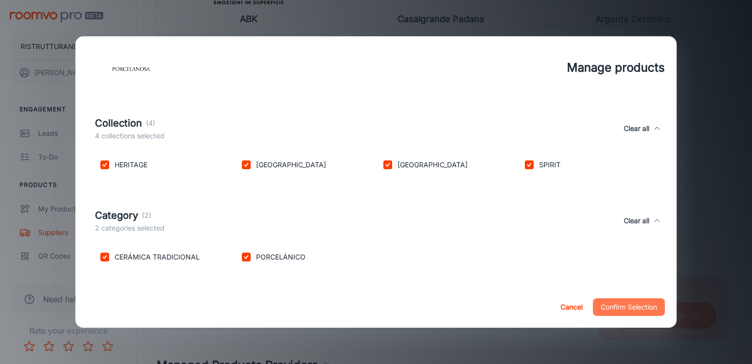
click at [623, 309] on button "Confirm Selection" at bounding box center [629, 307] width 72 height 18
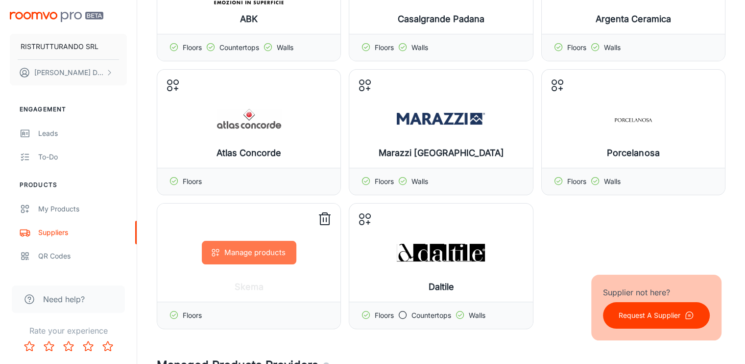
click at [258, 256] on button "Manage products" at bounding box center [249, 253] width 95 height 24
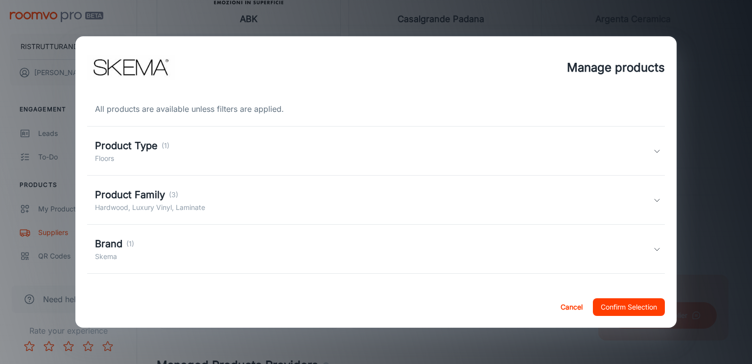
click at [153, 159] on p "Floors" at bounding box center [132, 158] width 74 height 11
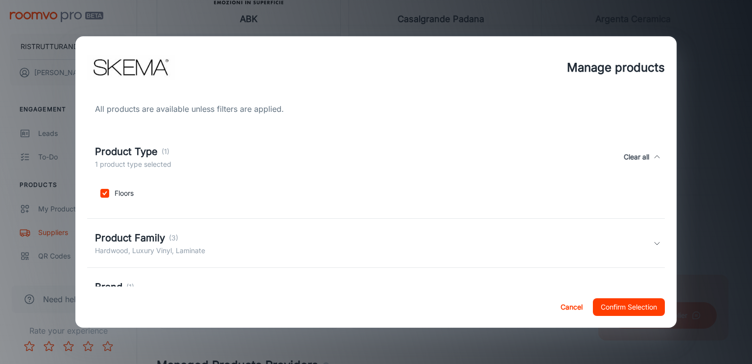
click at [129, 237] on h5 "Product Family" at bounding box center [130, 237] width 70 height 15
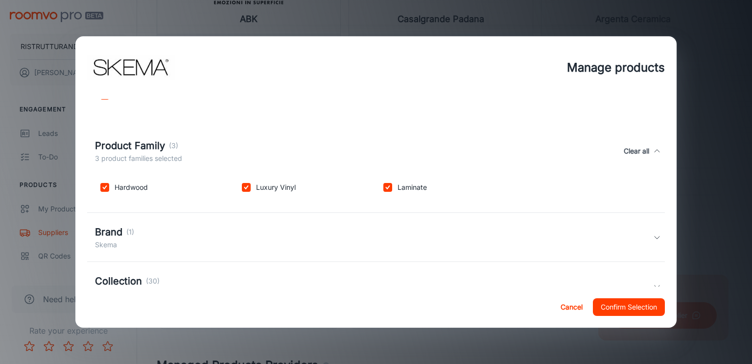
scroll to position [183, 0]
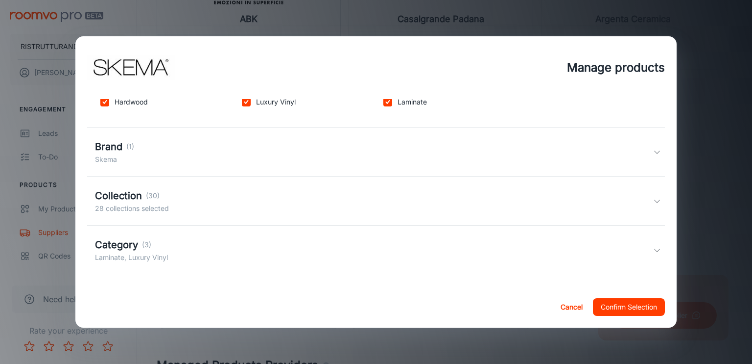
click at [111, 149] on h5 "Brand" at bounding box center [108, 146] width 27 height 15
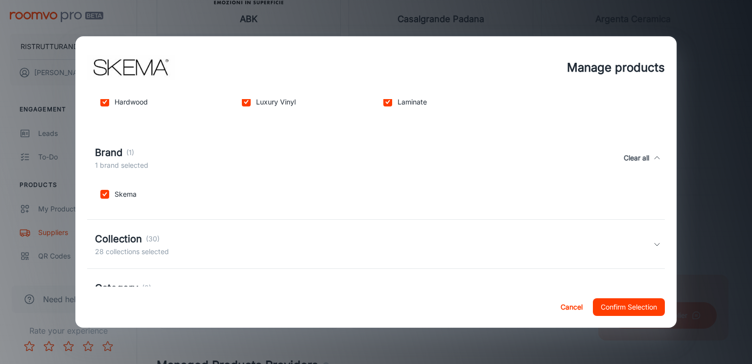
scroll to position [226, 0]
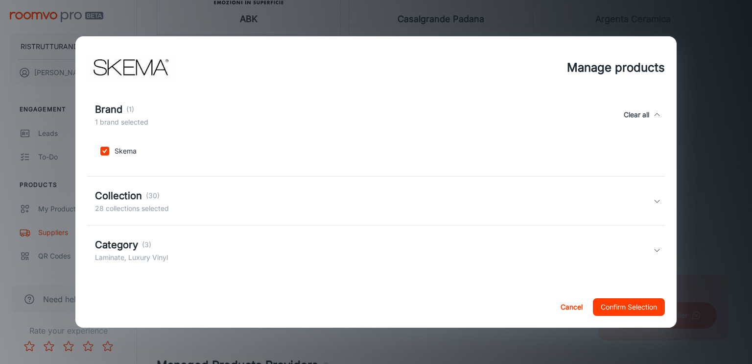
click at [121, 198] on h5 "Collection" at bounding box center [118, 195] width 47 height 15
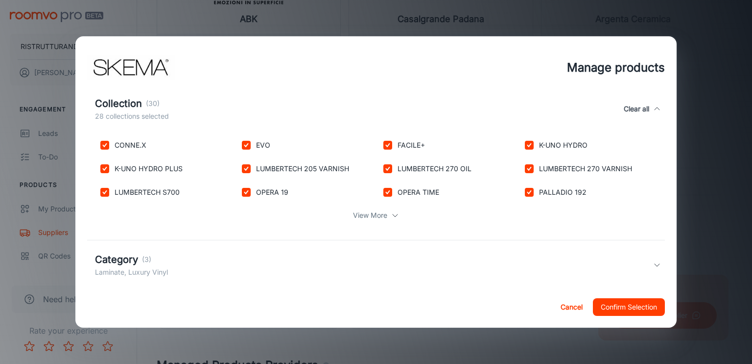
scroll to position [339, 0]
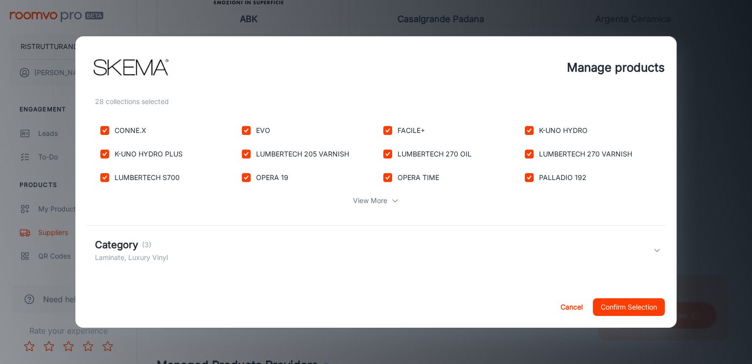
click at [377, 204] on p "View More" at bounding box center [370, 200] width 34 height 11
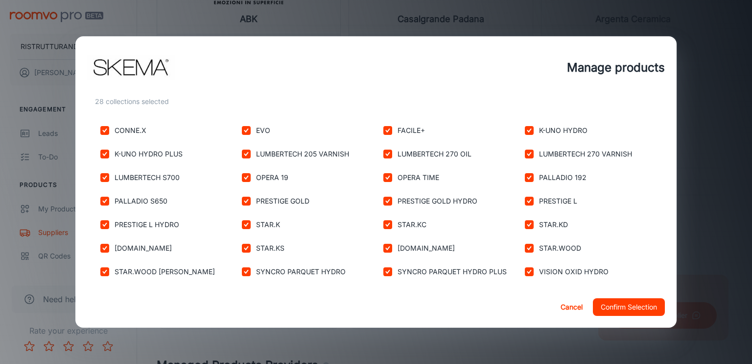
scroll to position [457, 0]
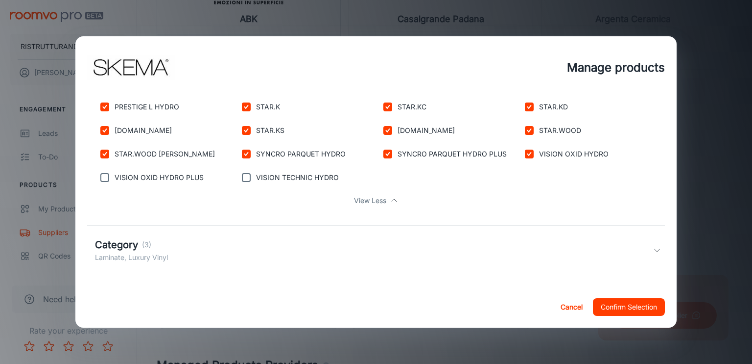
click at [137, 246] on h5 "Category" at bounding box center [116, 244] width 43 height 15
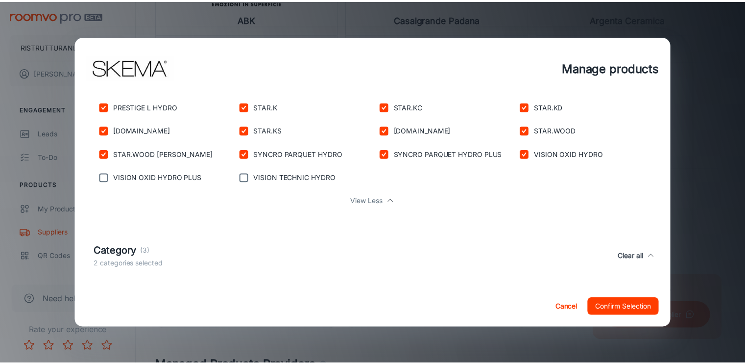
scroll to position [492, 0]
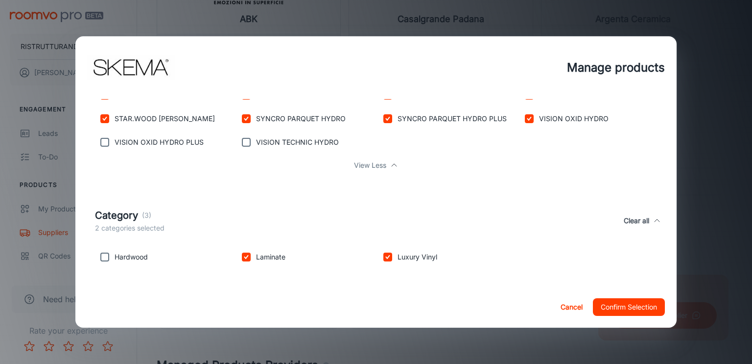
click at [104, 256] on input "checkbox" at bounding box center [105, 257] width 20 height 20
checkbox input "true"
click at [647, 303] on button "Confirm Selection" at bounding box center [629, 307] width 72 height 18
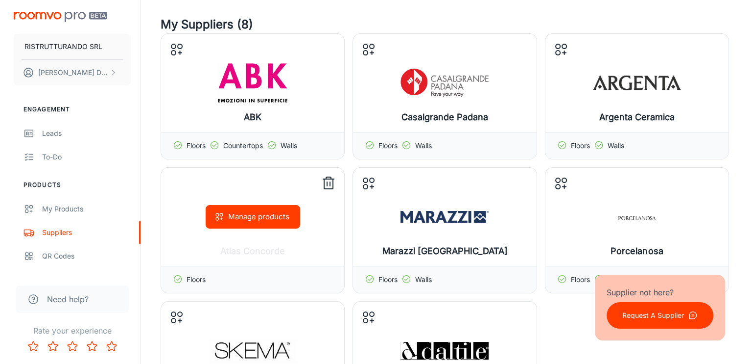
scroll to position [98, 0]
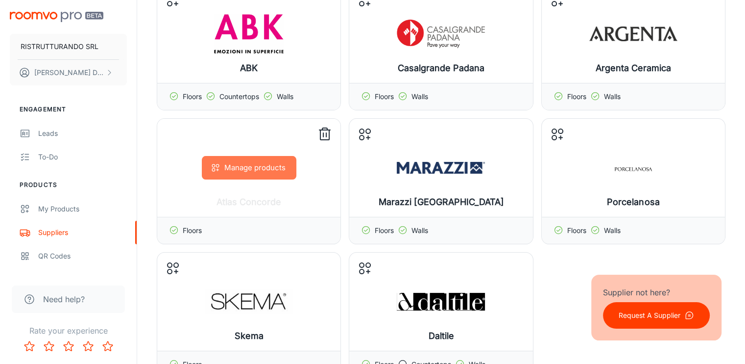
click at [257, 169] on button "Manage products" at bounding box center [249, 168] width 95 height 24
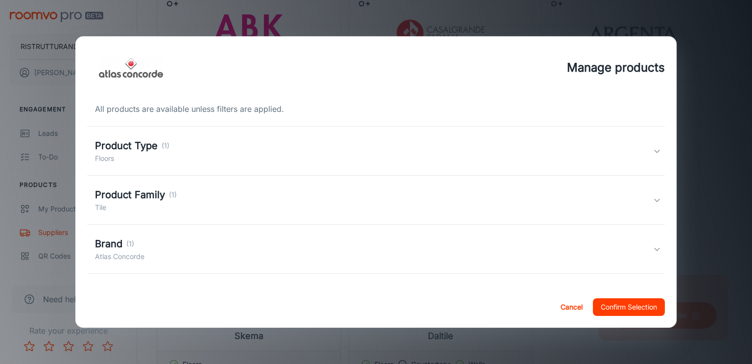
click at [114, 243] on h5 "Brand" at bounding box center [108, 243] width 27 height 15
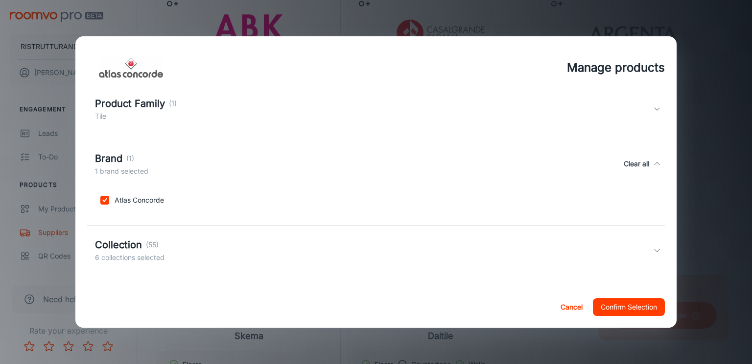
click at [127, 247] on h5 "Collection" at bounding box center [118, 244] width 47 height 15
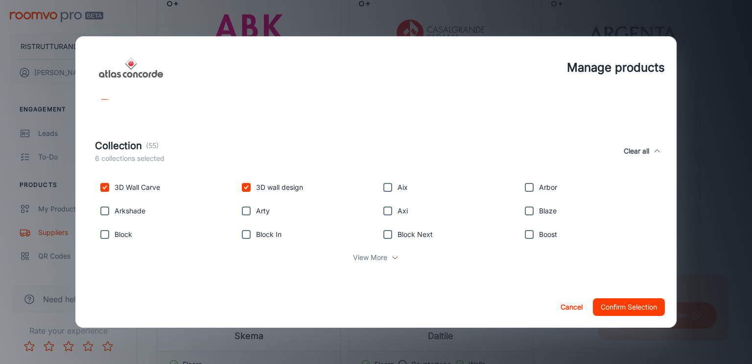
click at [372, 255] on p "View More" at bounding box center [370, 257] width 34 height 11
click at [120, 208] on p "Arkshade" at bounding box center [130, 210] width 31 height 11
click at [101, 208] on input "checkbox" at bounding box center [105, 211] width 20 height 20
checkbox input "true"
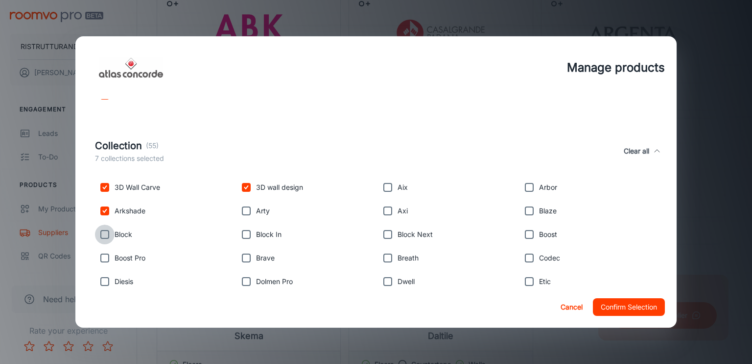
click at [102, 228] on input "checkbox" at bounding box center [105, 234] width 20 height 20
checkbox input "true"
click at [110, 258] on input "checkbox" at bounding box center [105, 258] width 20 height 20
checkbox input "true"
drag, startPoint x: 108, startPoint y: 282, endPoint x: 170, endPoint y: 284, distance: 62.3
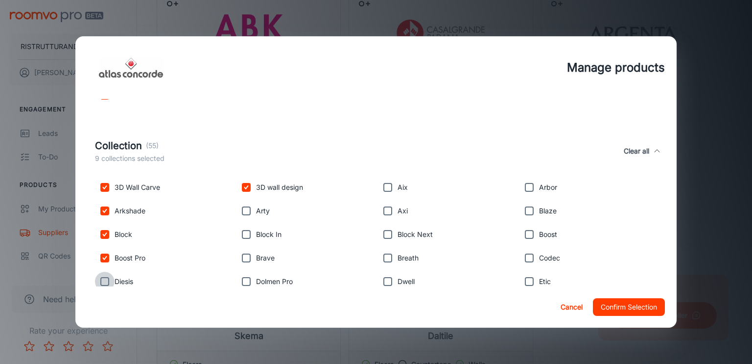
click at [108, 282] on input "checkbox" at bounding box center [105, 281] width 20 height 20
checkbox input "true"
click at [244, 278] on input "checkbox" at bounding box center [247, 281] width 20 height 20
checkbox input "true"
click at [245, 260] on input "checkbox" at bounding box center [247, 258] width 20 height 20
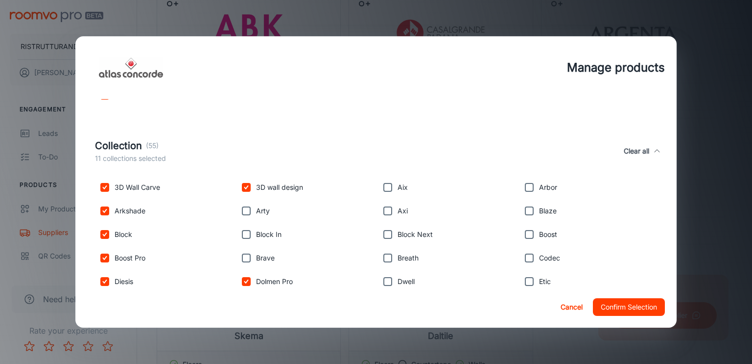
checkbox input "true"
click at [245, 235] on input "checkbox" at bounding box center [247, 234] width 20 height 20
checkbox input "true"
click at [244, 205] on input "checkbox" at bounding box center [247, 211] width 20 height 20
checkbox input "true"
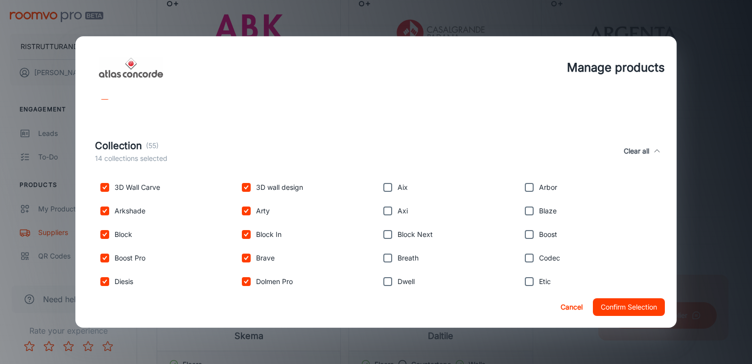
click at [390, 185] on input "checkbox" at bounding box center [388, 187] width 20 height 20
checkbox input "true"
click at [387, 209] on input "checkbox" at bounding box center [388, 211] width 20 height 20
checkbox input "true"
click at [385, 236] on input "checkbox" at bounding box center [388, 234] width 20 height 20
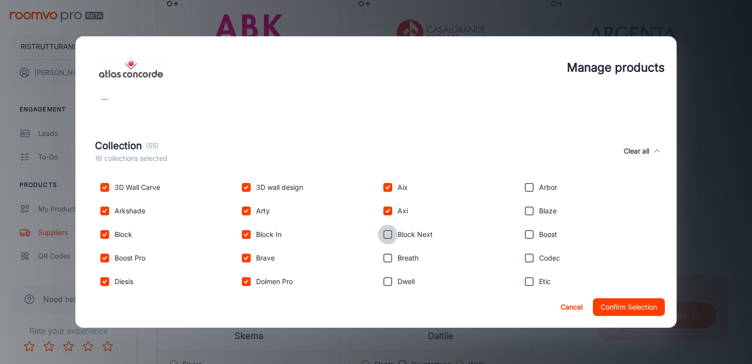
checkbox input "true"
click at [387, 259] on input "checkbox" at bounding box center [388, 258] width 20 height 20
checkbox input "true"
click at [384, 281] on input "checkbox" at bounding box center [388, 281] width 20 height 20
checkbox input "true"
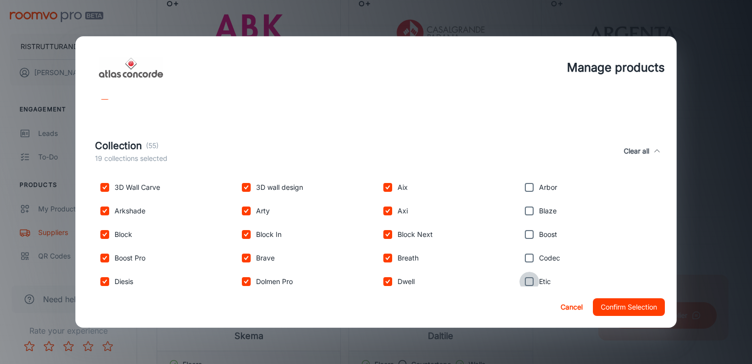
click at [524, 281] on input "checkbox" at bounding box center [530, 281] width 20 height 20
checkbox input "true"
click at [525, 256] on input "checkbox" at bounding box center [530, 258] width 20 height 20
checkbox input "true"
click at [522, 236] on input "checkbox" at bounding box center [530, 234] width 20 height 20
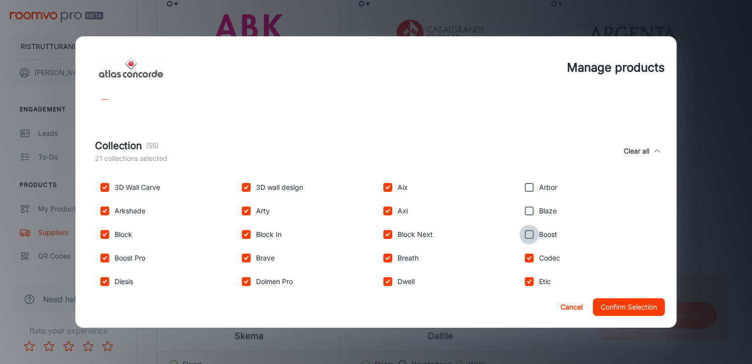
checkbox input "true"
click at [526, 211] on input "checkbox" at bounding box center [530, 211] width 20 height 20
checkbox input "true"
click at [527, 189] on input "checkbox" at bounding box center [530, 187] width 20 height 20
checkbox input "true"
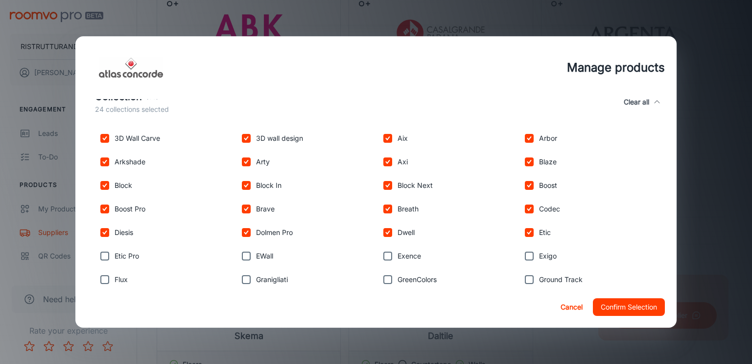
scroll to position [294, 0]
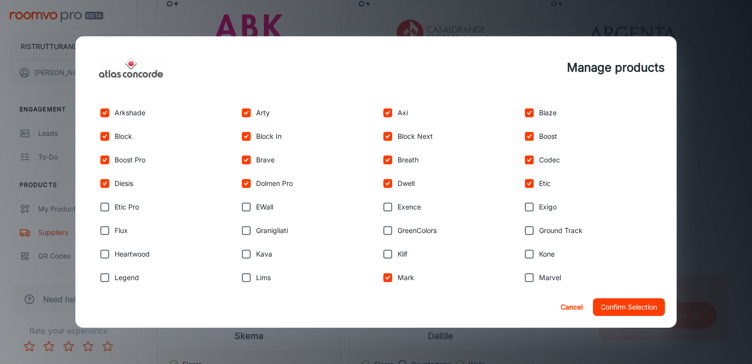
click at [525, 207] on input "checkbox" at bounding box center [530, 207] width 20 height 20
checkbox input "true"
click at [526, 231] on input "checkbox" at bounding box center [530, 230] width 20 height 20
checkbox input "true"
click at [527, 253] on input "checkbox" at bounding box center [530, 254] width 20 height 20
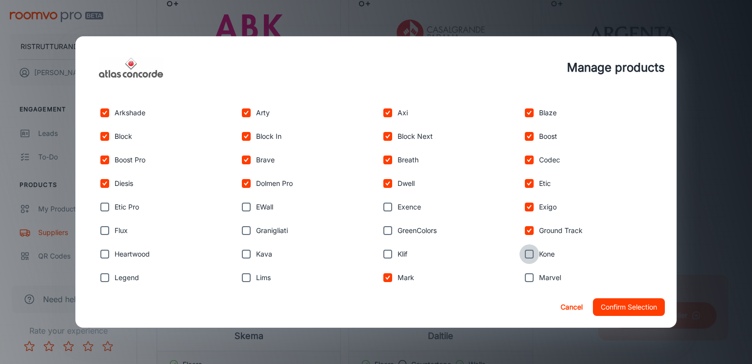
checkbox input "true"
click at [525, 277] on input "checkbox" at bounding box center [530, 277] width 20 height 20
checkbox input "true"
click at [385, 254] on input "checkbox" at bounding box center [388, 254] width 20 height 20
checkbox input "true"
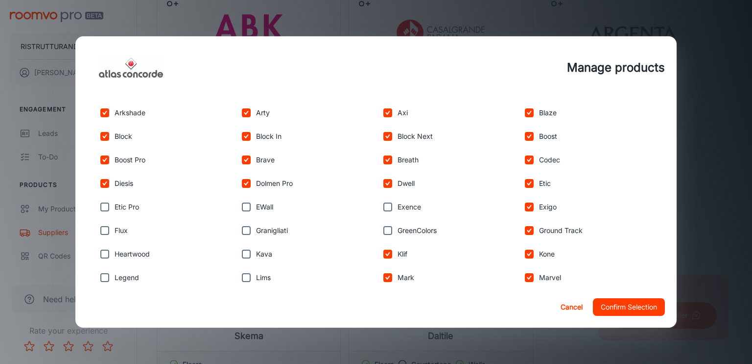
click at [384, 229] on input "checkbox" at bounding box center [388, 230] width 20 height 20
checkbox input "true"
drag, startPoint x: 385, startPoint y: 205, endPoint x: 361, endPoint y: 211, distance: 24.7
click at [385, 205] on input "checkbox" at bounding box center [388, 207] width 20 height 20
checkbox input "true"
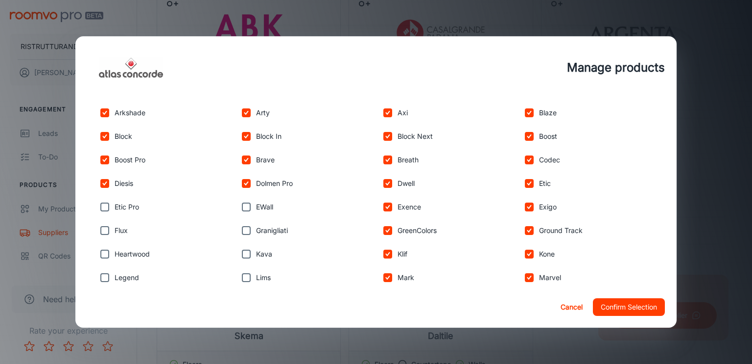
click at [237, 204] on input "checkbox" at bounding box center [247, 207] width 20 height 20
checkbox input "true"
click at [243, 225] on input "checkbox" at bounding box center [247, 230] width 20 height 20
checkbox input "true"
drag, startPoint x: 245, startPoint y: 252, endPoint x: 250, endPoint y: 274, distance: 22.7
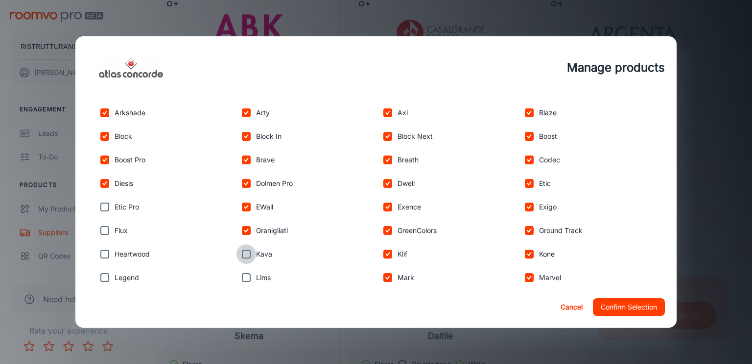
click at [245, 252] on input "checkbox" at bounding box center [247, 254] width 20 height 20
checkbox input "true"
click at [249, 276] on input "checkbox" at bounding box center [247, 277] width 20 height 20
checkbox input "true"
drag, startPoint x: 104, startPoint y: 281, endPoint x: 106, endPoint y: 273, distance: 8.6
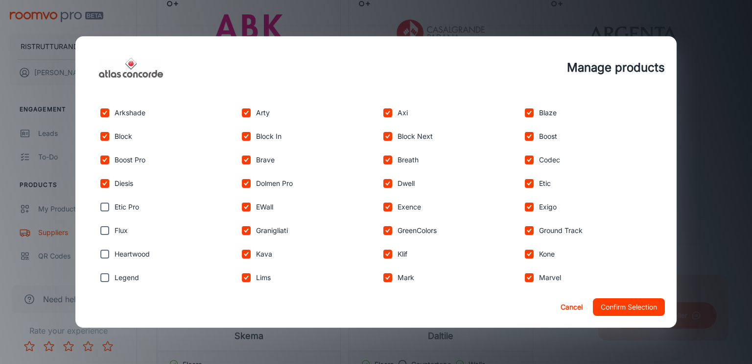
click at [104, 280] on input "checkbox" at bounding box center [105, 277] width 20 height 20
checkbox input "true"
click at [104, 252] on input "checkbox" at bounding box center [105, 254] width 20 height 20
checkbox input "true"
drag, startPoint x: 102, startPoint y: 227, endPoint x: 98, endPoint y: 210, distance: 18.1
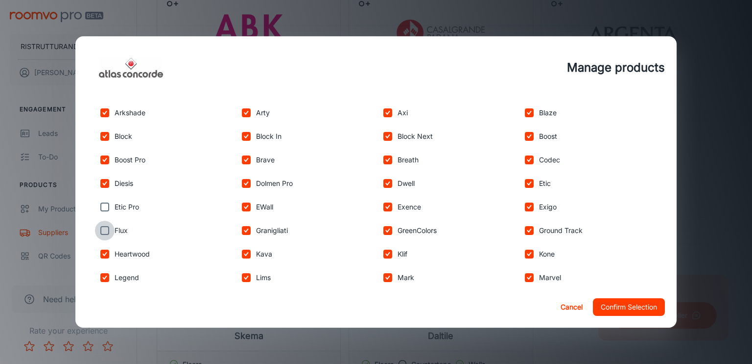
click at [102, 227] on input "checkbox" at bounding box center [105, 230] width 20 height 20
checkbox input "true"
click at [98, 206] on input "checkbox" at bounding box center [105, 207] width 20 height 20
checkbox input "true"
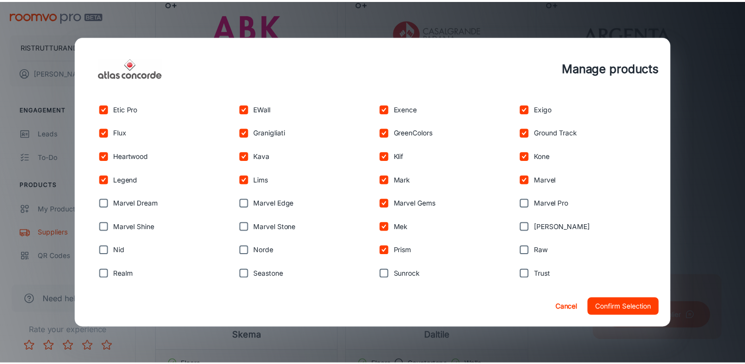
scroll to position [441, 0]
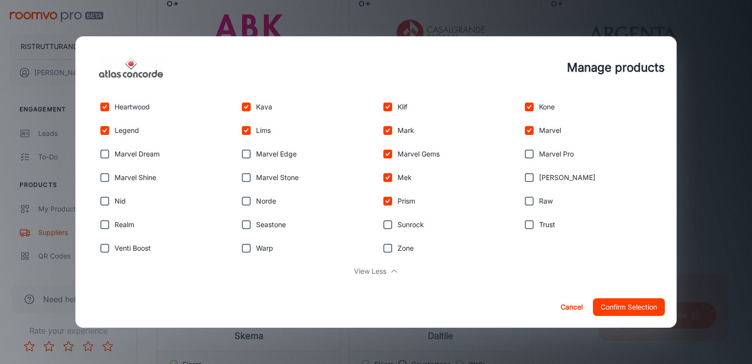
click at [105, 155] on input "checkbox" at bounding box center [105, 154] width 20 height 20
checkbox input "true"
click at [106, 177] on input "checkbox" at bounding box center [105, 178] width 20 height 20
checkbox input "true"
click at [109, 201] on input "checkbox" at bounding box center [105, 201] width 20 height 20
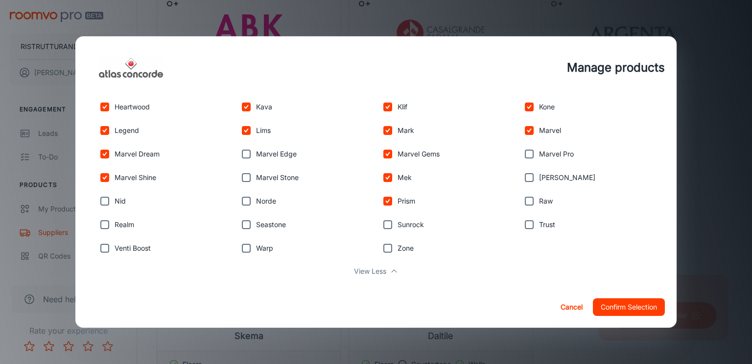
checkbox input "true"
click at [108, 223] on input "checkbox" at bounding box center [105, 225] width 20 height 20
checkbox input "true"
click at [103, 249] on input "checkbox" at bounding box center [105, 248] width 20 height 20
checkbox input "true"
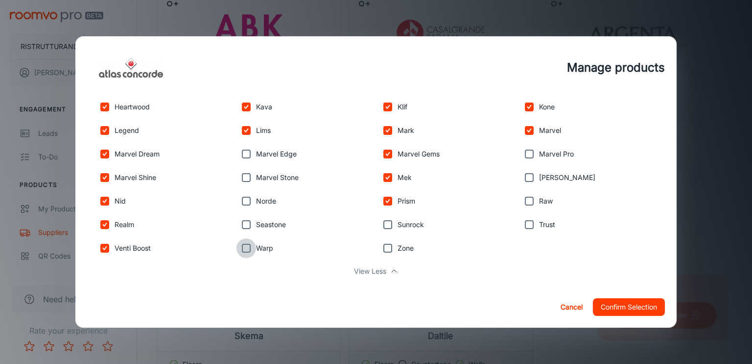
click at [241, 247] on input "checkbox" at bounding box center [247, 248] width 20 height 20
checkbox input "true"
drag, startPoint x: 242, startPoint y: 221, endPoint x: 243, endPoint y: 213, distance: 8.5
click at [242, 221] on input "checkbox" at bounding box center [247, 225] width 20 height 20
checkbox input "true"
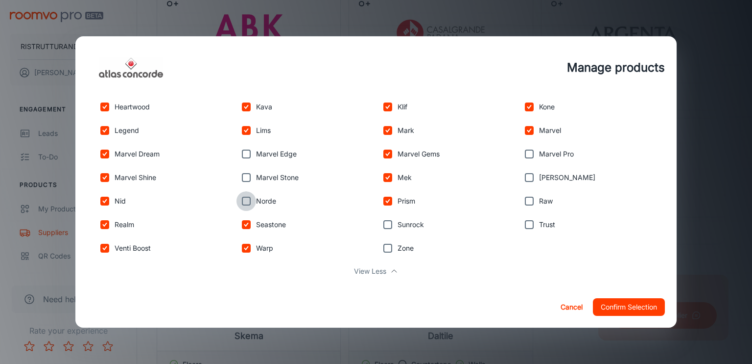
drag, startPoint x: 244, startPoint y: 200, endPoint x: 243, endPoint y: 182, distance: 18.2
click at [244, 199] on input "checkbox" at bounding box center [247, 201] width 20 height 20
checkbox input "true"
click at [243, 177] on input "checkbox" at bounding box center [247, 178] width 20 height 20
checkbox input "true"
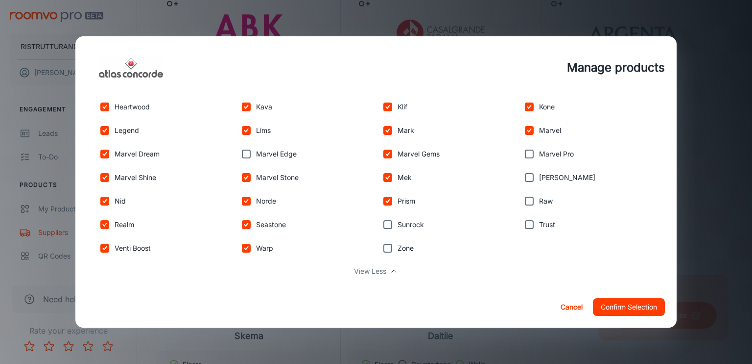
drag, startPoint x: 245, startPoint y: 153, endPoint x: 258, endPoint y: 156, distance: 13.1
click at [245, 153] on input "checkbox" at bounding box center [247, 154] width 20 height 20
checkbox input "true"
drag, startPoint x: 382, startPoint y: 221, endPoint x: 385, endPoint y: 234, distance: 13.5
click at [383, 221] on input "checkbox" at bounding box center [388, 225] width 20 height 20
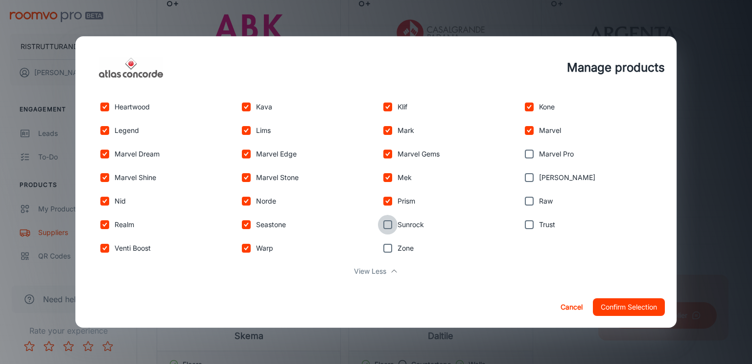
checkbox input "true"
drag, startPoint x: 385, startPoint y: 248, endPoint x: 441, endPoint y: 241, distance: 56.3
click at [386, 248] on input "checkbox" at bounding box center [388, 248] width 20 height 20
checkbox input "true"
click at [528, 225] on input "checkbox" at bounding box center [530, 225] width 20 height 20
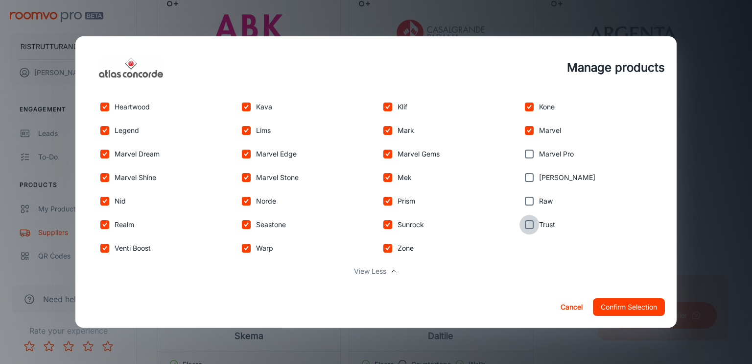
checkbox input "true"
click at [527, 201] on input "checkbox" at bounding box center [530, 201] width 20 height 20
checkbox input "true"
click at [527, 178] on input "checkbox" at bounding box center [530, 178] width 20 height 20
checkbox input "true"
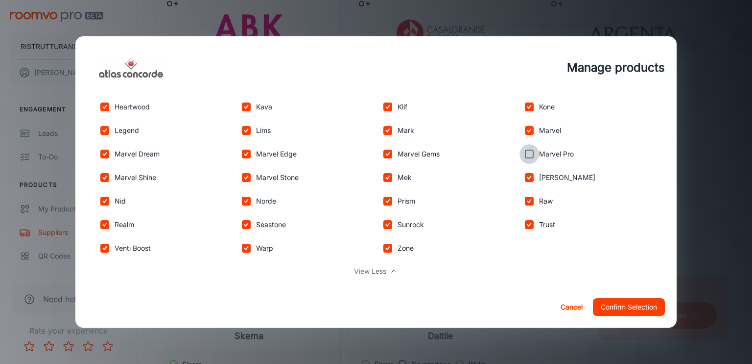
click at [525, 154] on input "checkbox" at bounding box center [530, 154] width 20 height 20
checkbox input "true"
click at [617, 305] on button "Confirm Selection" at bounding box center [629, 307] width 72 height 18
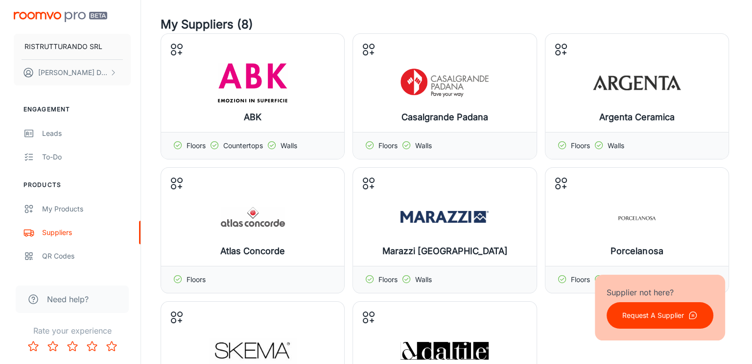
scroll to position [0, 0]
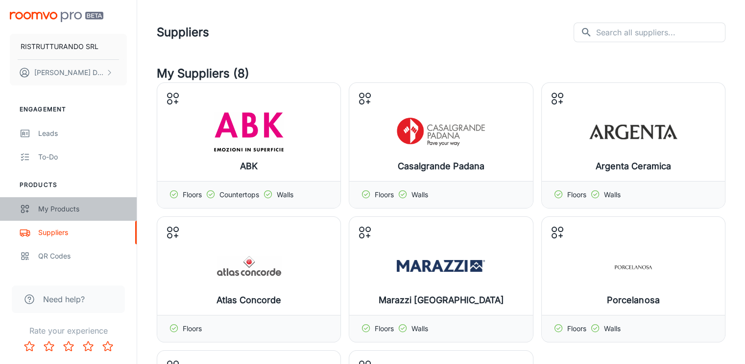
click at [67, 209] on div "My Products" at bounding box center [82, 208] width 89 height 11
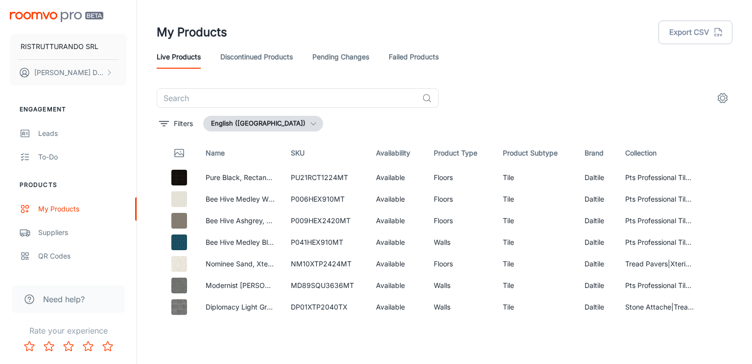
click at [283, 123] on button "English ([GEOGRAPHIC_DATA])" at bounding box center [263, 124] width 120 height 16
click at [283, 123] on div at bounding box center [376, 182] width 752 height 364
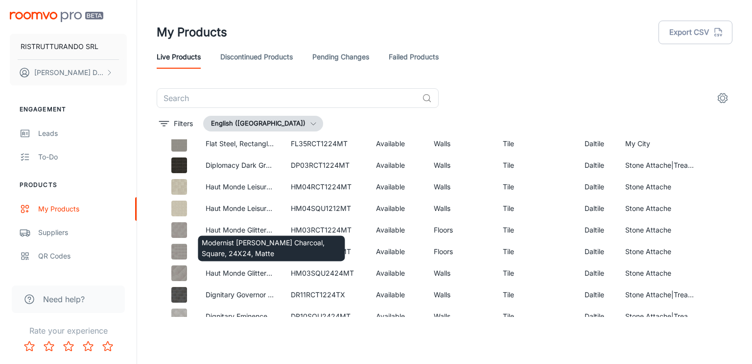
scroll to position [898, 0]
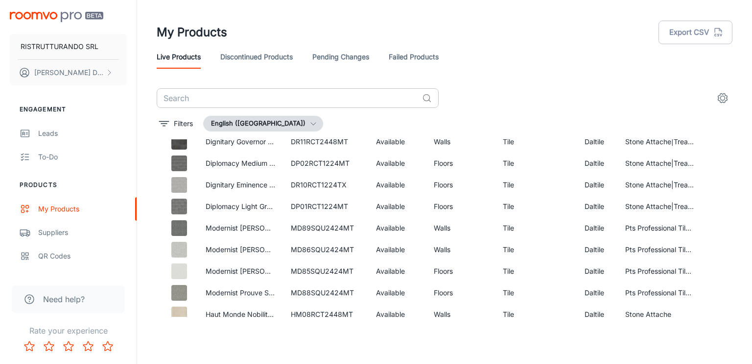
click at [221, 92] on input "text" at bounding box center [288, 98] width 262 height 20
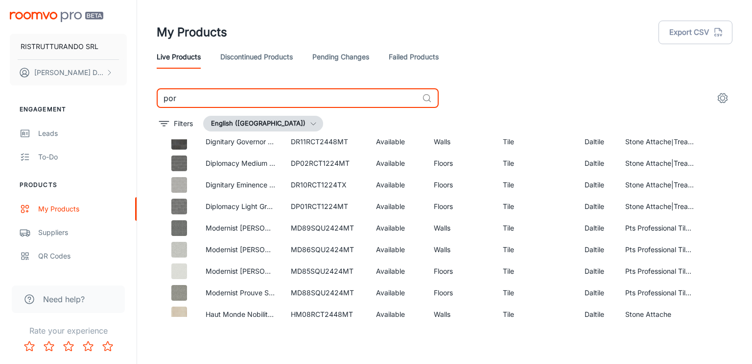
scroll to position [12, 0]
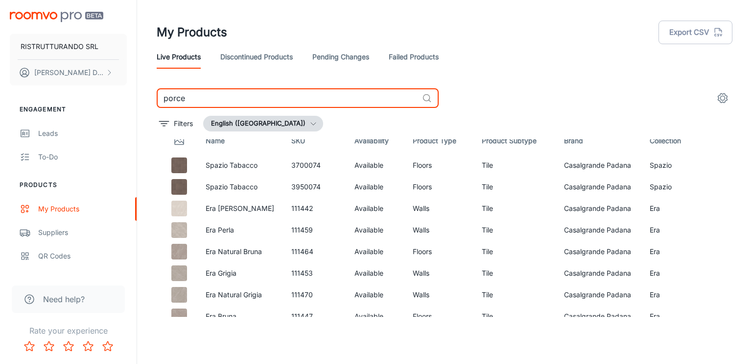
scroll to position [539, 0]
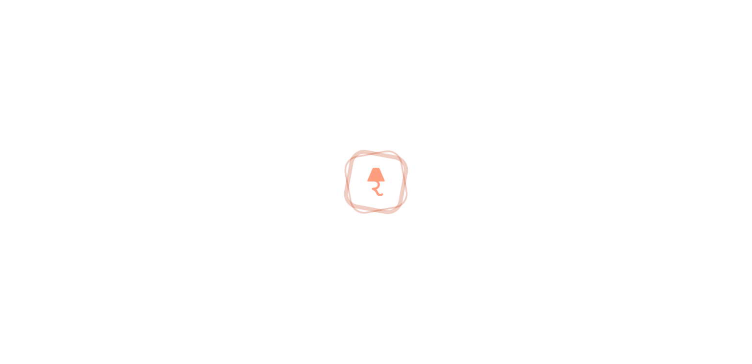
scroll to position [12, 0]
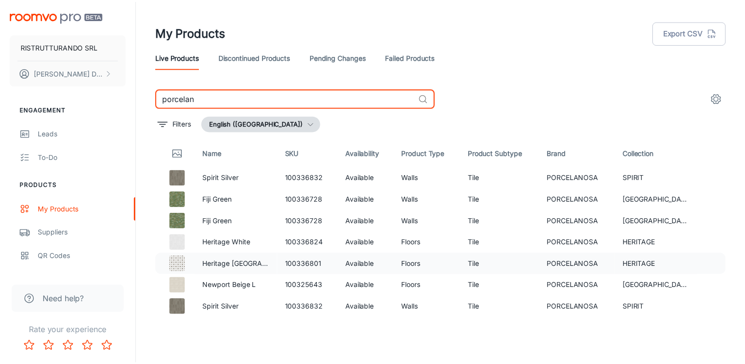
scroll to position [0, 0]
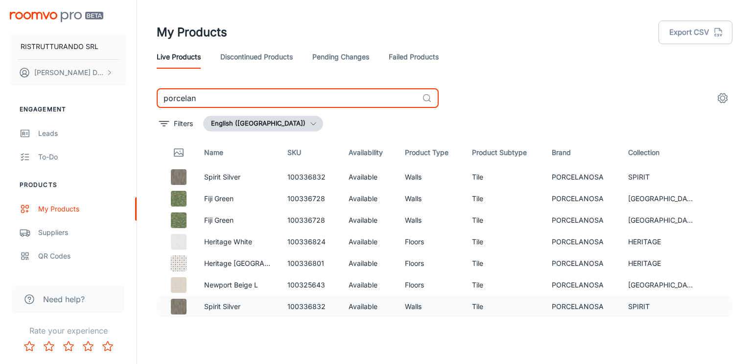
type input "porcelan"
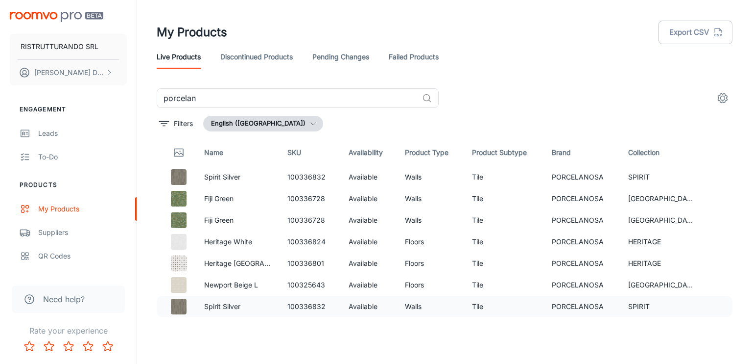
click at [176, 307] on img at bounding box center [179, 306] width 16 height 16
click at [177, 267] on img at bounding box center [179, 263] width 16 height 16
click at [178, 241] on img at bounding box center [179, 242] width 16 height 16
click at [183, 222] on img at bounding box center [179, 220] width 16 height 16
click at [180, 197] on img at bounding box center [179, 199] width 16 height 16
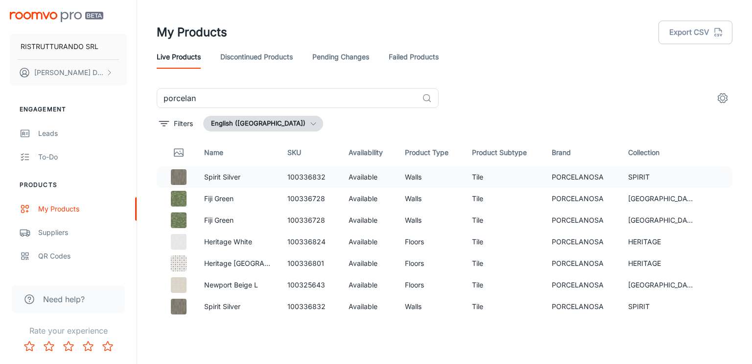
click at [182, 177] on img at bounding box center [179, 177] width 16 height 16
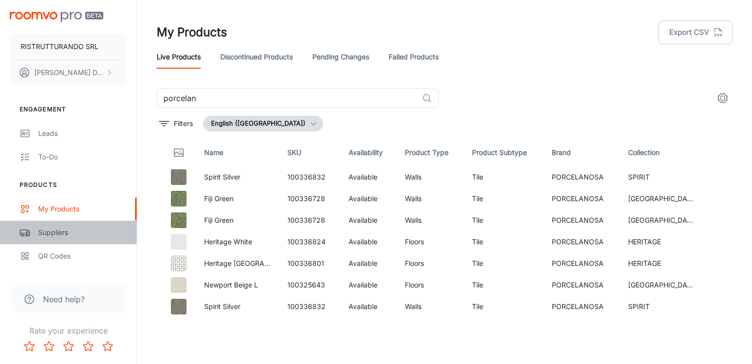
click at [62, 231] on div "Suppliers" at bounding box center [82, 232] width 89 height 11
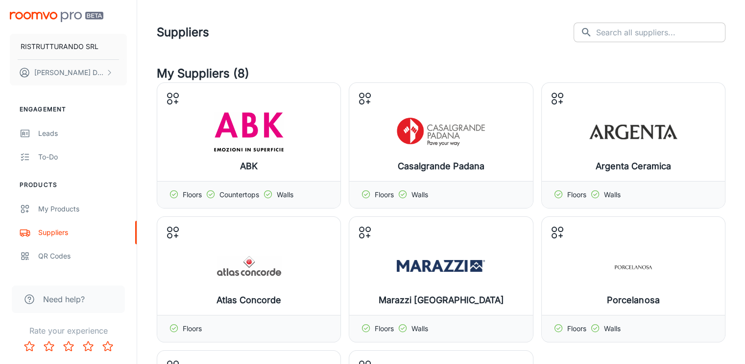
click at [634, 37] on input "text" at bounding box center [660, 33] width 129 height 20
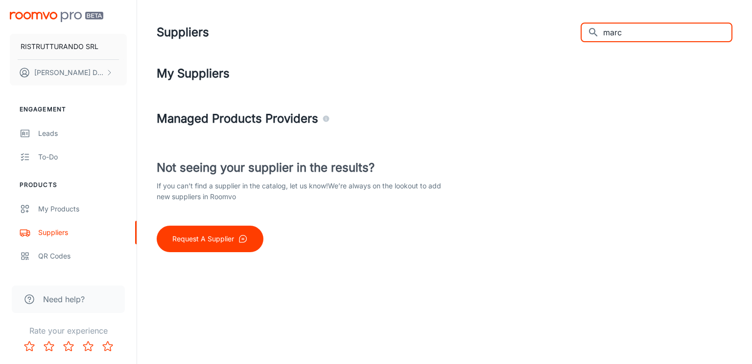
type input "marc"
click at [217, 243] on p "Request A Supplier" at bounding box center [203, 238] width 62 height 11
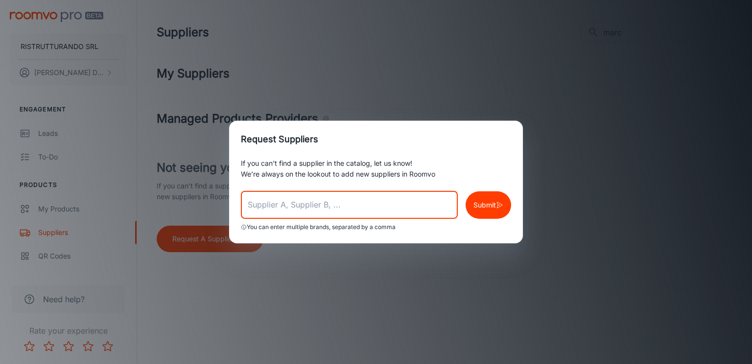
click at [285, 209] on input "text" at bounding box center [349, 204] width 217 height 27
type input "marca corona"
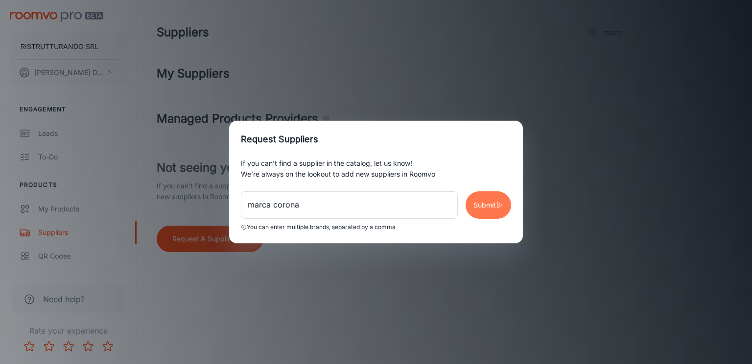
click at [485, 206] on p "Submit" at bounding box center [485, 204] width 23 height 11
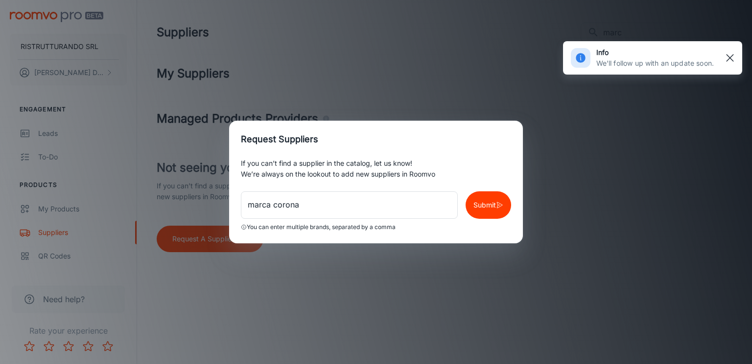
click at [729, 59] on line "button" at bounding box center [730, 57] width 7 height 7
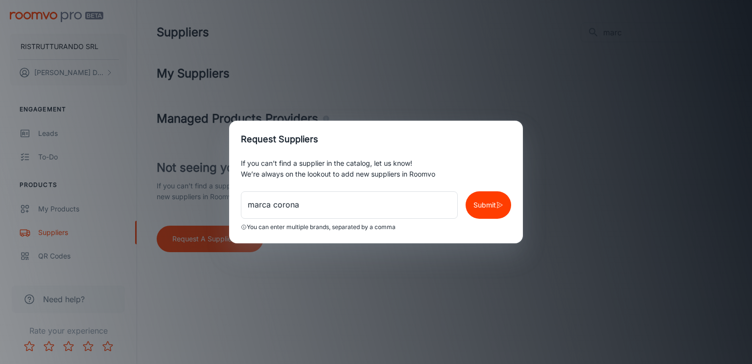
click at [216, 255] on div "Request Suppliers If you can’t find a supplier in the catalog, let us know! We’…" at bounding box center [376, 182] width 752 height 364
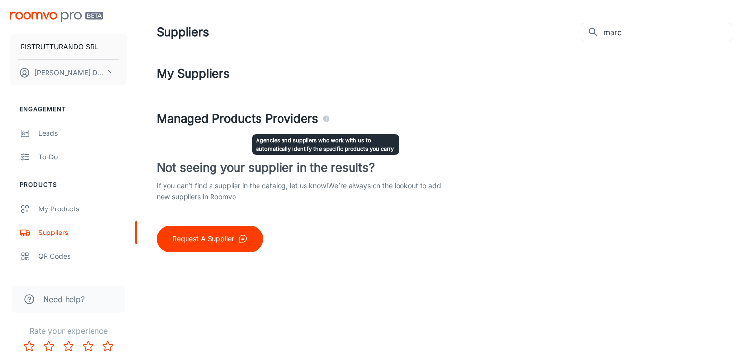
click at [327, 119] on icon "Agencies and suppliers who work with us to automatically identify the specific …" at bounding box center [326, 119] width 6 height 6
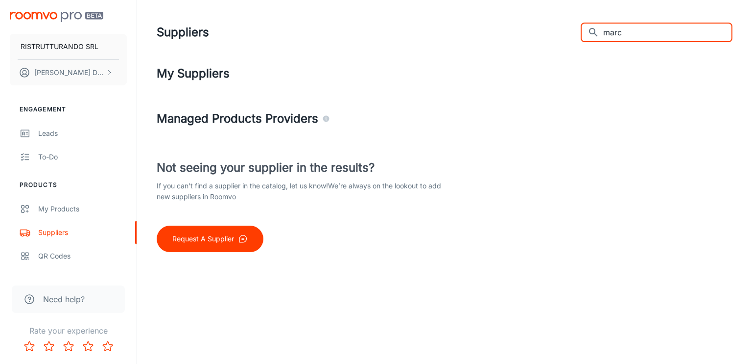
drag, startPoint x: 652, startPoint y: 34, endPoint x: 616, endPoint y: 44, distance: 37.1
click at [616, 44] on div "Suppliers ​ marc ​" at bounding box center [445, 32] width 576 height 25
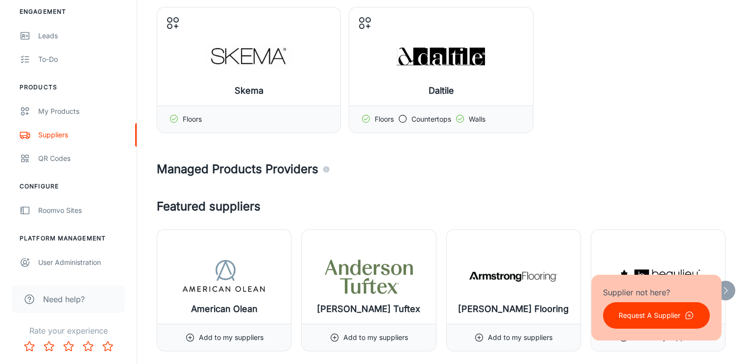
scroll to position [441, 0]
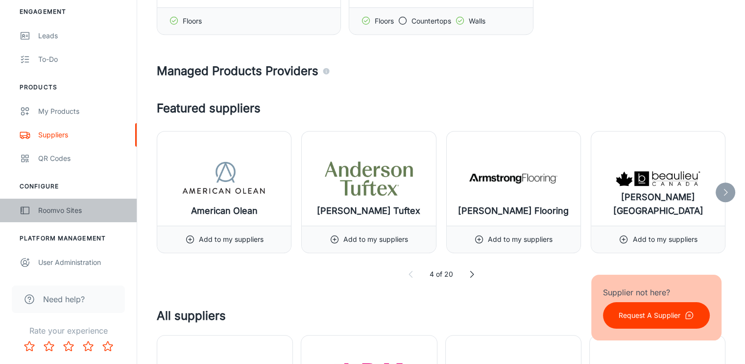
click at [57, 206] on div "Roomvo Sites" at bounding box center [82, 210] width 89 height 11
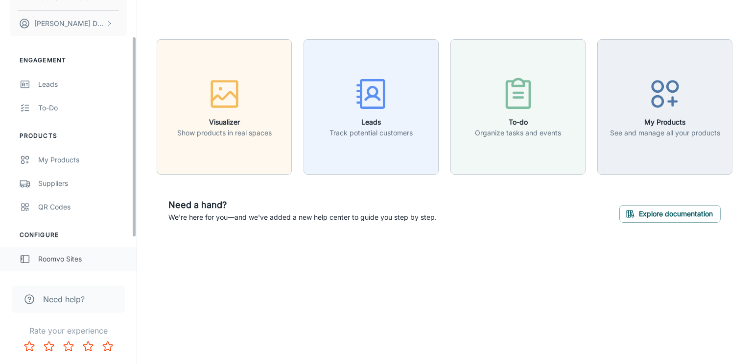
scroll to position [97, 0]
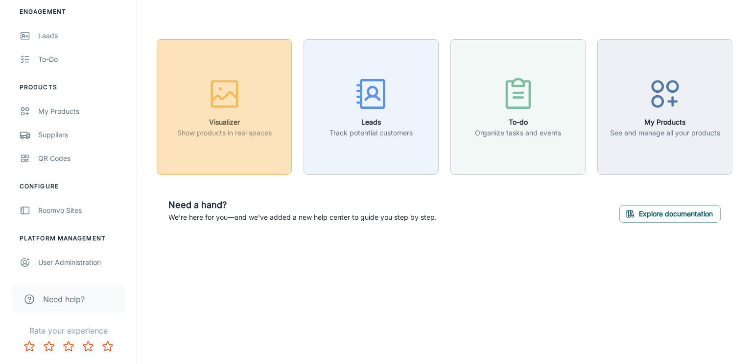
click at [223, 97] on icon "button" at bounding box center [224, 96] width 25 height 9
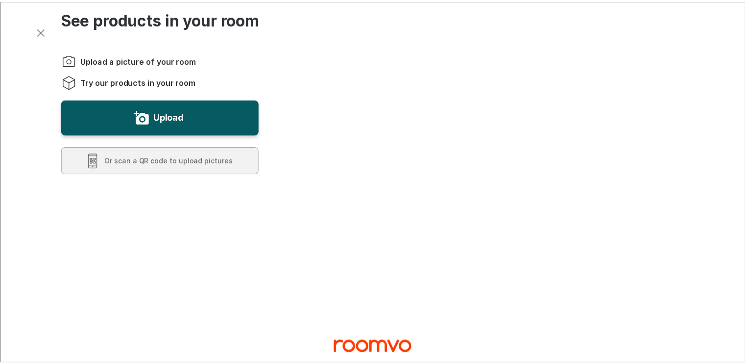
scroll to position [0, 0]
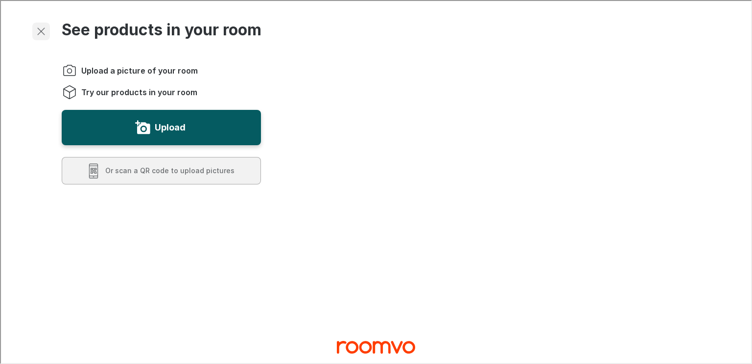
click at [39, 33] on icon "Exit visualizer" at bounding box center [40, 30] width 12 height 12
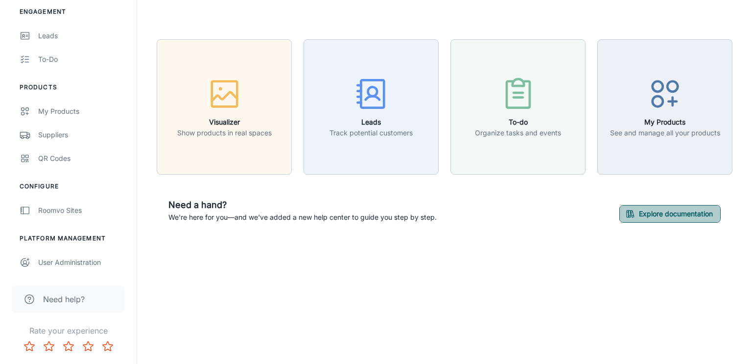
click at [680, 214] on button "Explore documentation" at bounding box center [670, 214] width 101 height 18
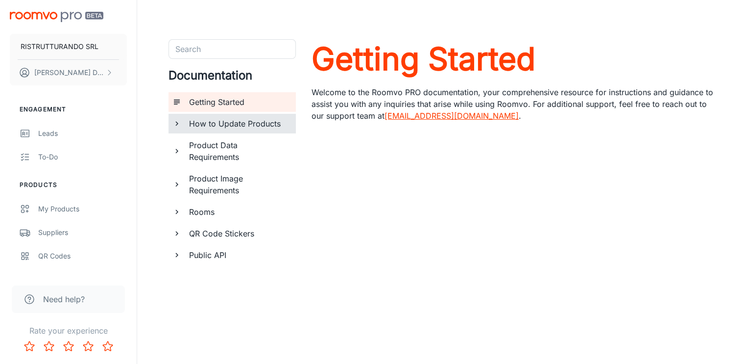
click at [241, 122] on h6 "How to Update Products" at bounding box center [238, 124] width 99 height 12
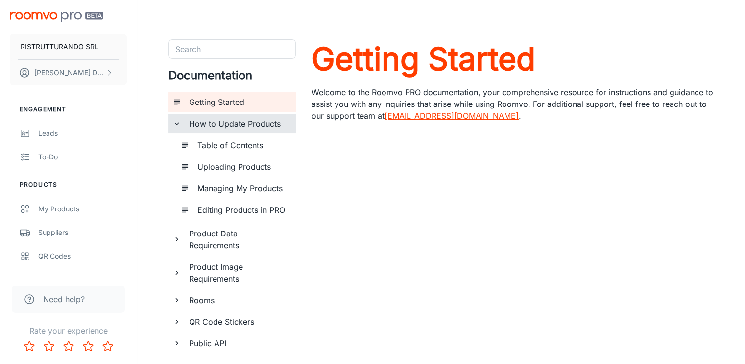
click at [238, 168] on h6 "Uploading Products" at bounding box center [242, 167] width 91 height 12
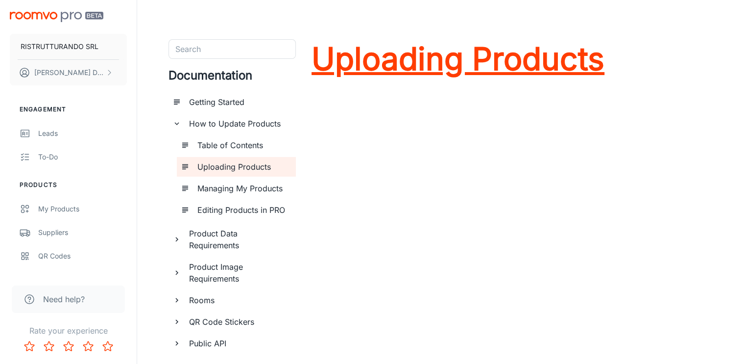
click at [377, 63] on h1 "Uploading Products" at bounding box center [458, 58] width 293 height 39
click at [221, 187] on h6 "Managing My Products" at bounding box center [242, 188] width 91 height 12
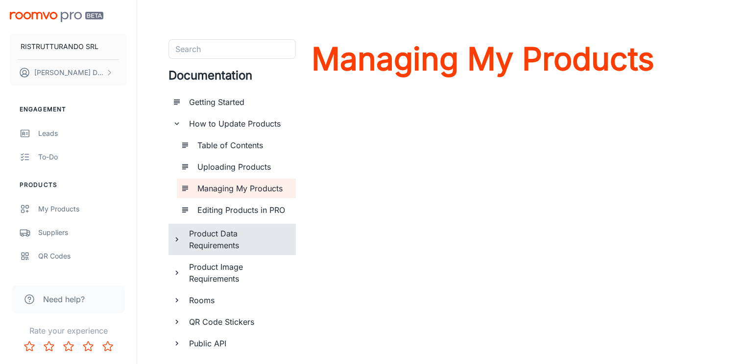
click at [217, 235] on h6 "Product Data Requirements" at bounding box center [238, 239] width 99 height 24
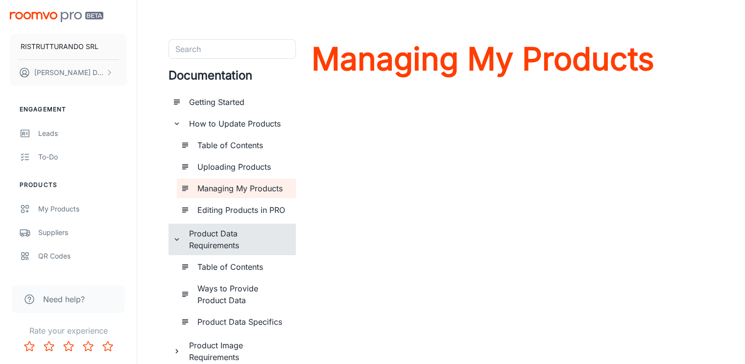
click at [224, 267] on h6 "Table of Contents" at bounding box center [242, 267] width 91 height 12
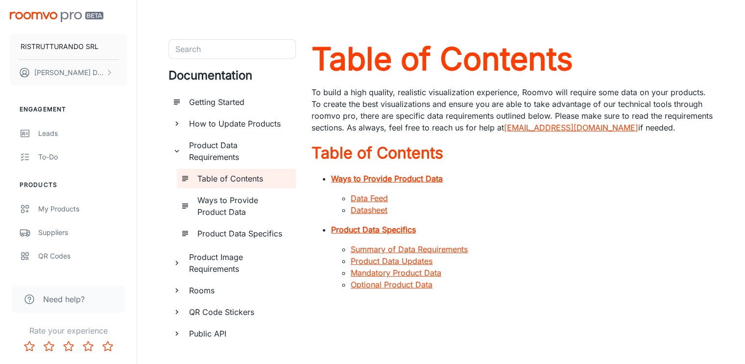
click at [372, 178] on strong "Ways to Provide Product Data" at bounding box center [387, 178] width 112 height 10
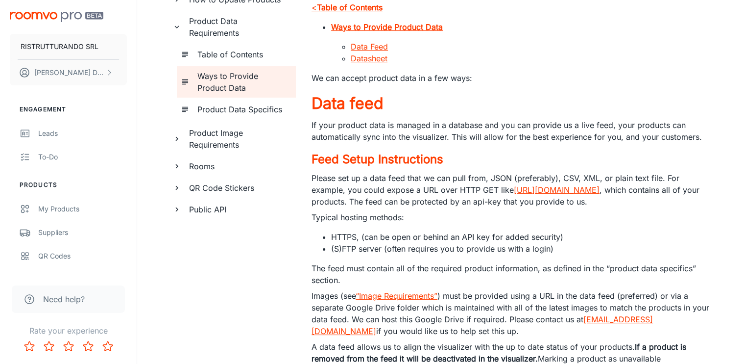
scroll to position [26, 0]
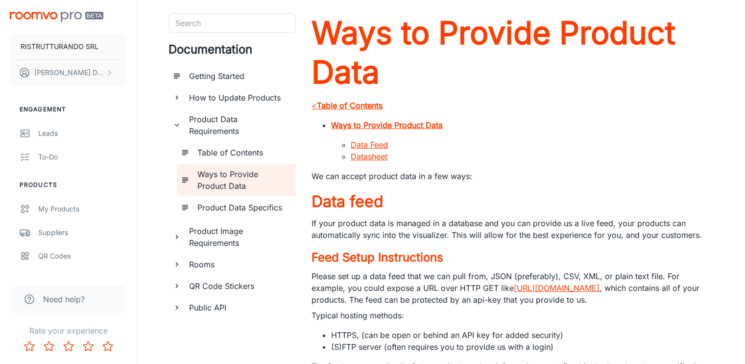
click at [359, 157] on link "Datasheet" at bounding box center [369, 156] width 37 height 10
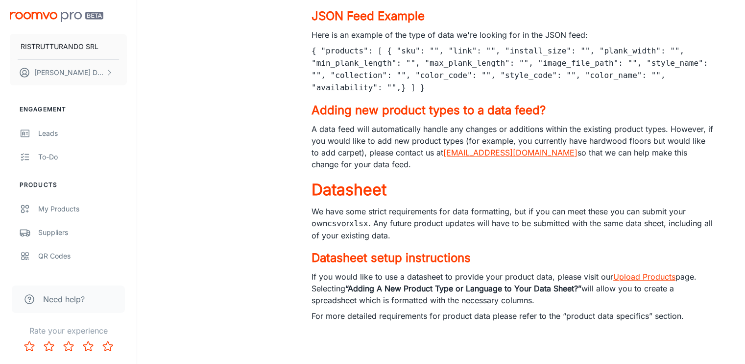
click at [633, 276] on link "Upload Products" at bounding box center [644, 276] width 62 height 10
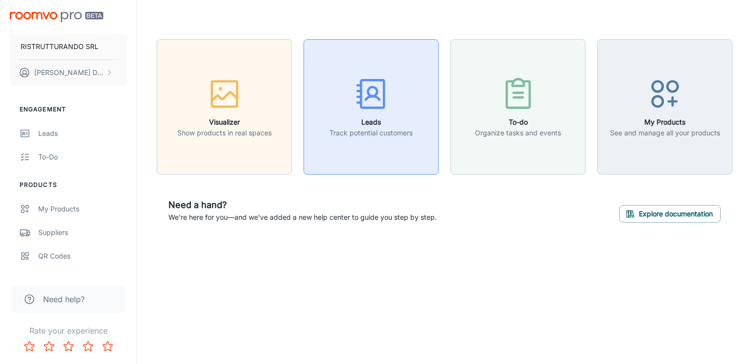
click at [382, 97] on icon "button" at bounding box center [371, 93] width 37 height 37
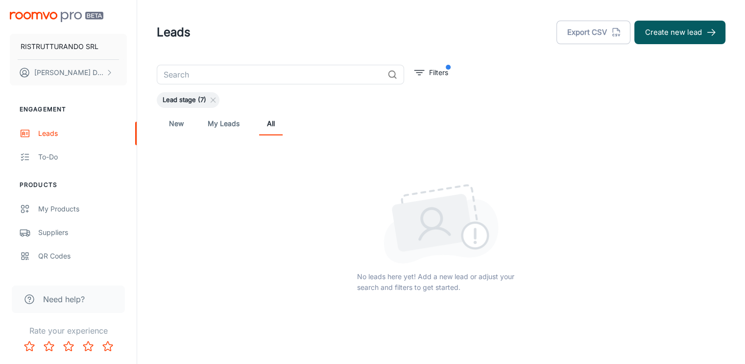
click at [222, 124] on link "My Leads" at bounding box center [224, 124] width 32 height 24
click at [174, 119] on link "New" at bounding box center [177, 124] width 24 height 24
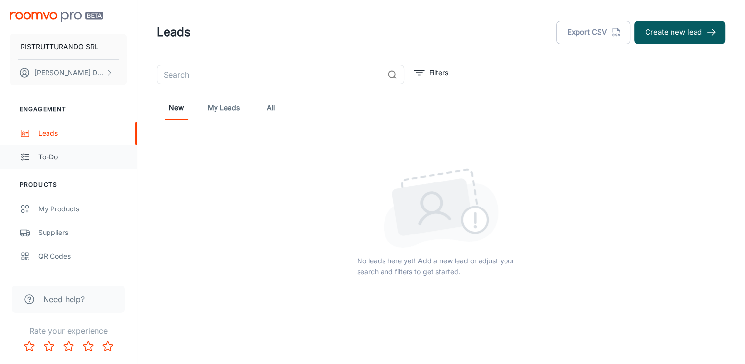
click at [55, 156] on div "To-do" at bounding box center [82, 156] width 89 height 11
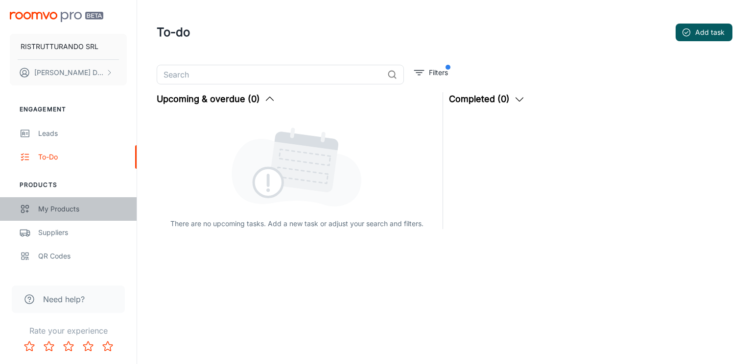
click at [59, 209] on div "My Products" at bounding box center [82, 208] width 89 height 11
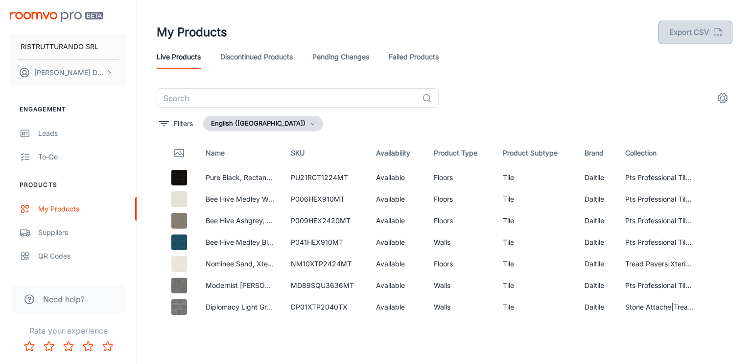
click at [714, 32] on icon "button" at bounding box center [718, 32] width 11 height 11
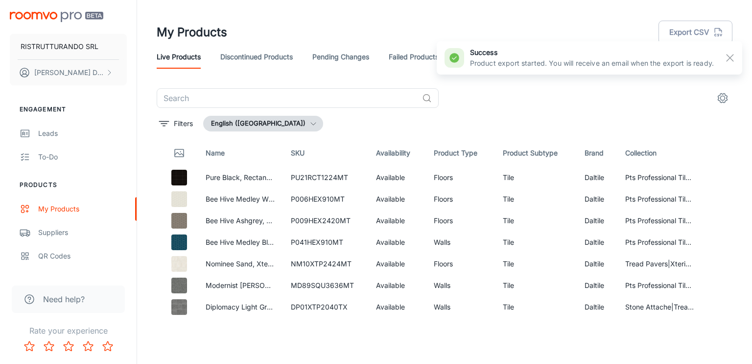
click at [674, 66] on p "Product export started. You will receive an email when the export is ready." at bounding box center [592, 63] width 244 height 11
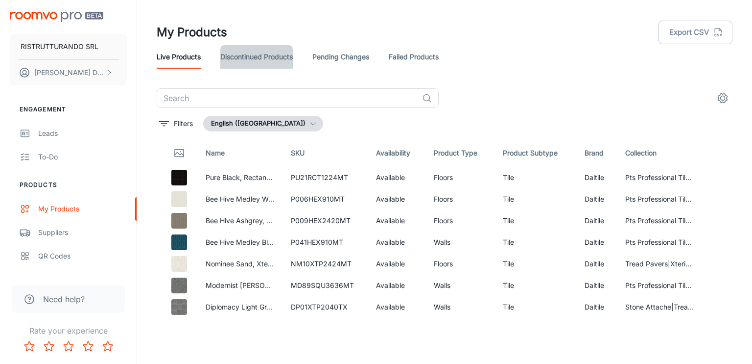
click at [274, 56] on link "Discontinued Products" at bounding box center [256, 57] width 73 height 24
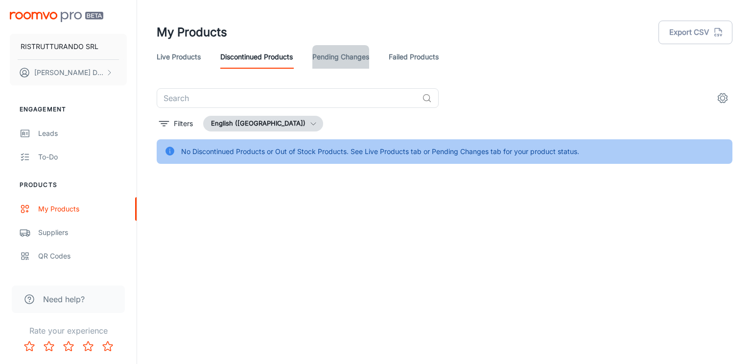
click at [338, 60] on link "Pending Changes" at bounding box center [341, 57] width 57 height 24
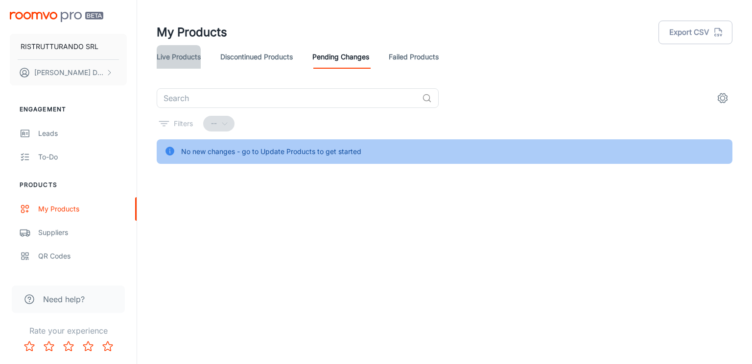
click at [183, 57] on link "Live Products" at bounding box center [179, 57] width 44 height 24
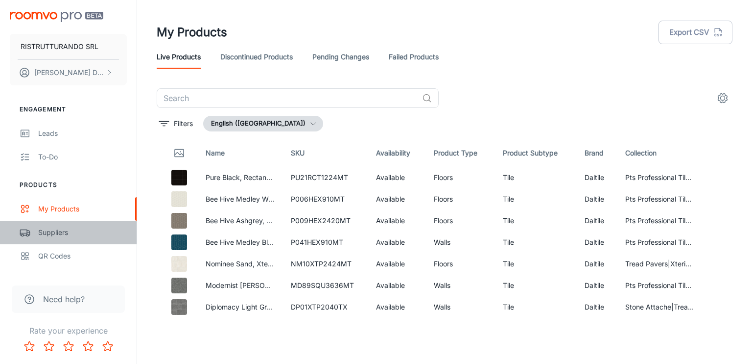
click at [72, 233] on div "Suppliers" at bounding box center [82, 232] width 89 height 11
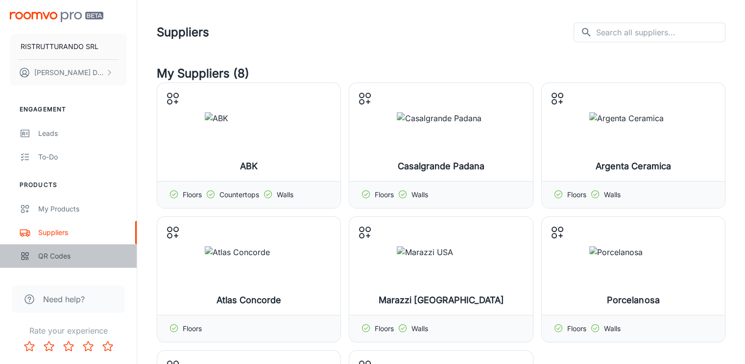
click at [65, 254] on div "QR Codes" at bounding box center [82, 255] width 89 height 11
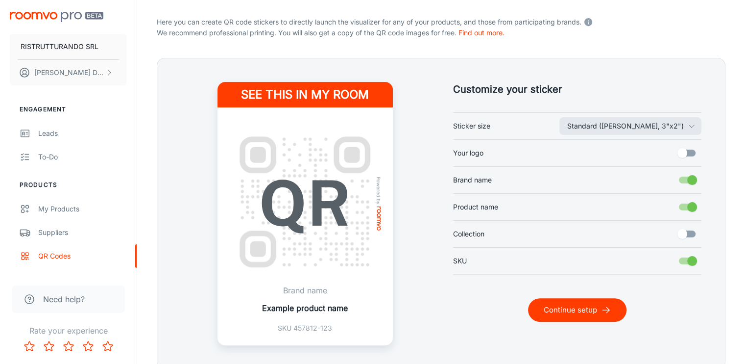
scroll to position [240, 0]
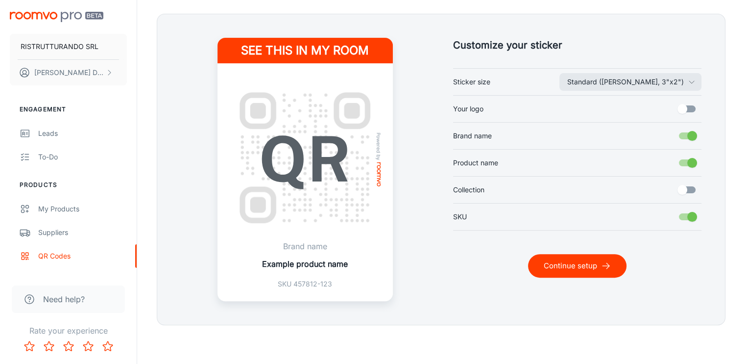
click at [691, 111] on input "Your logo" at bounding box center [683, 108] width 56 height 19
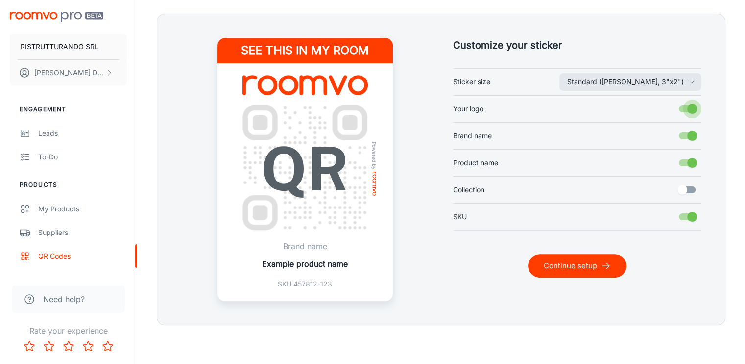
click at [684, 110] on input "Your logo" at bounding box center [692, 108] width 56 height 19
checkbox input "false"
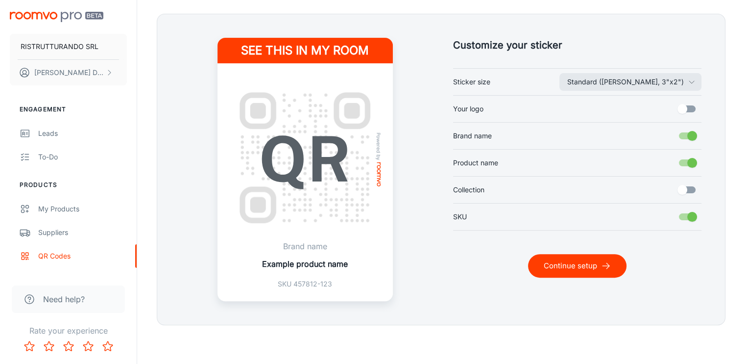
click at [88, 343] on icon "Rate 4 star" at bounding box center [88, 346] width 12 height 12
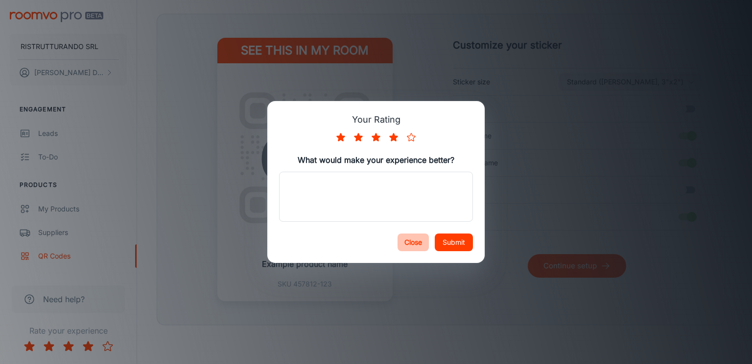
click at [416, 243] on button "Close" at bounding box center [413, 242] width 31 height 18
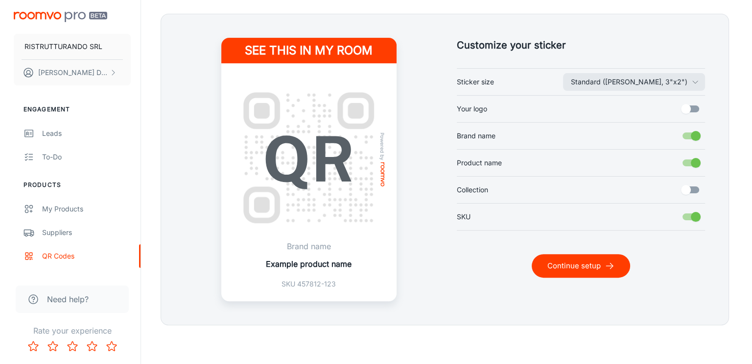
scroll to position [0, 0]
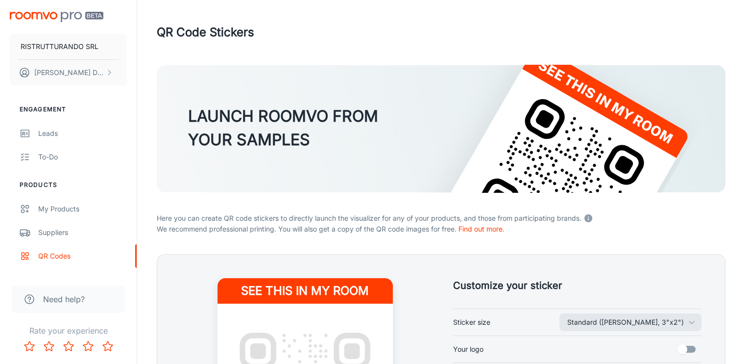
click at [49, 17] on img "scrollable content" at bounding box center [57, 17] width 94 height 10
